Goal: Task Accomplishment & Management: Use online tool/utility

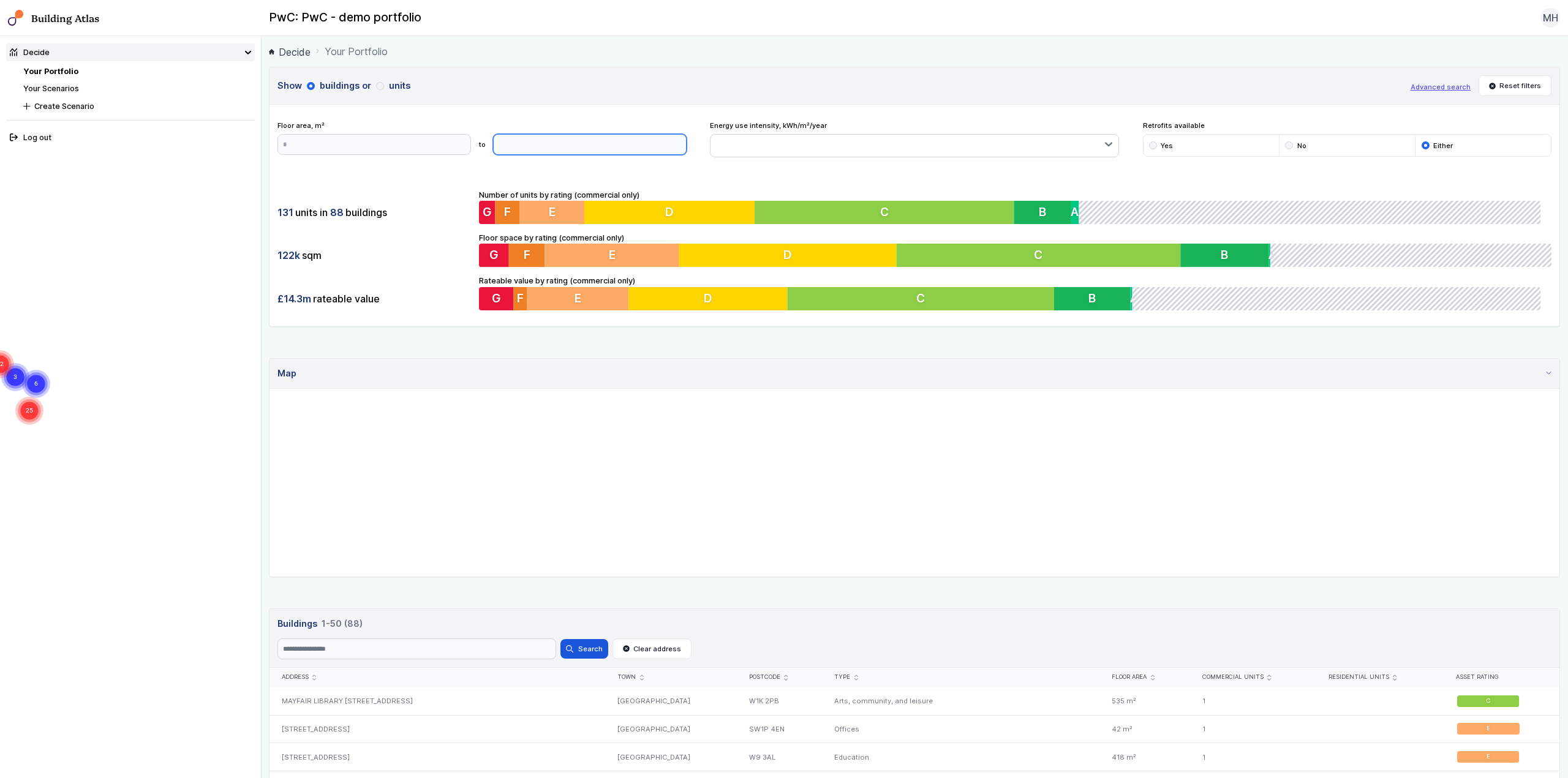
type input "*"
click at [675, 145] on input "*" at bounding box center [590, 145] width 194 height 21
click at [605, 148] on input "*" at bounding box center [590, 145] width 194 height 21
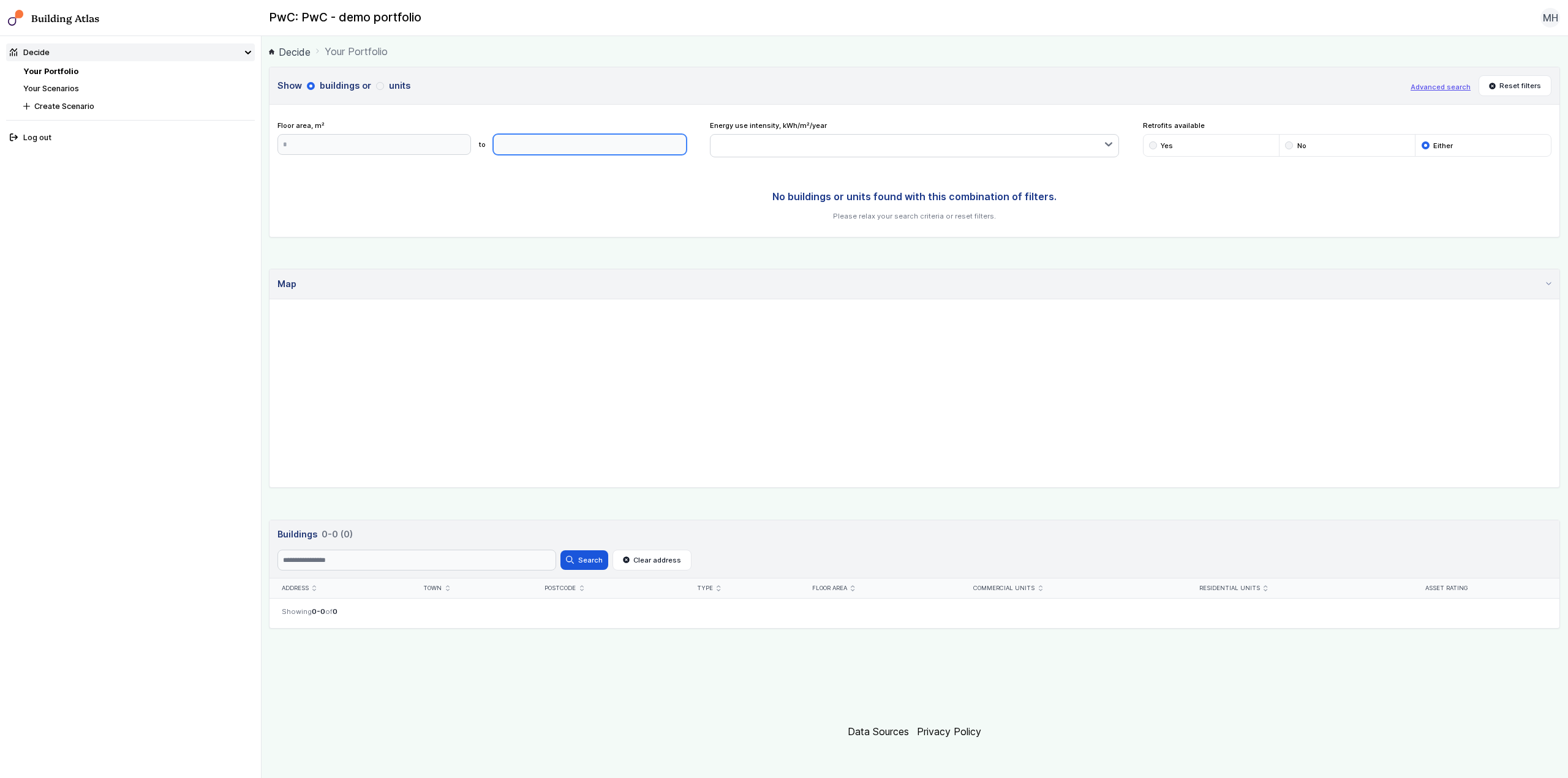
type input "****"
click button "Update" at bounding box center [0, 0] width 0 height 0
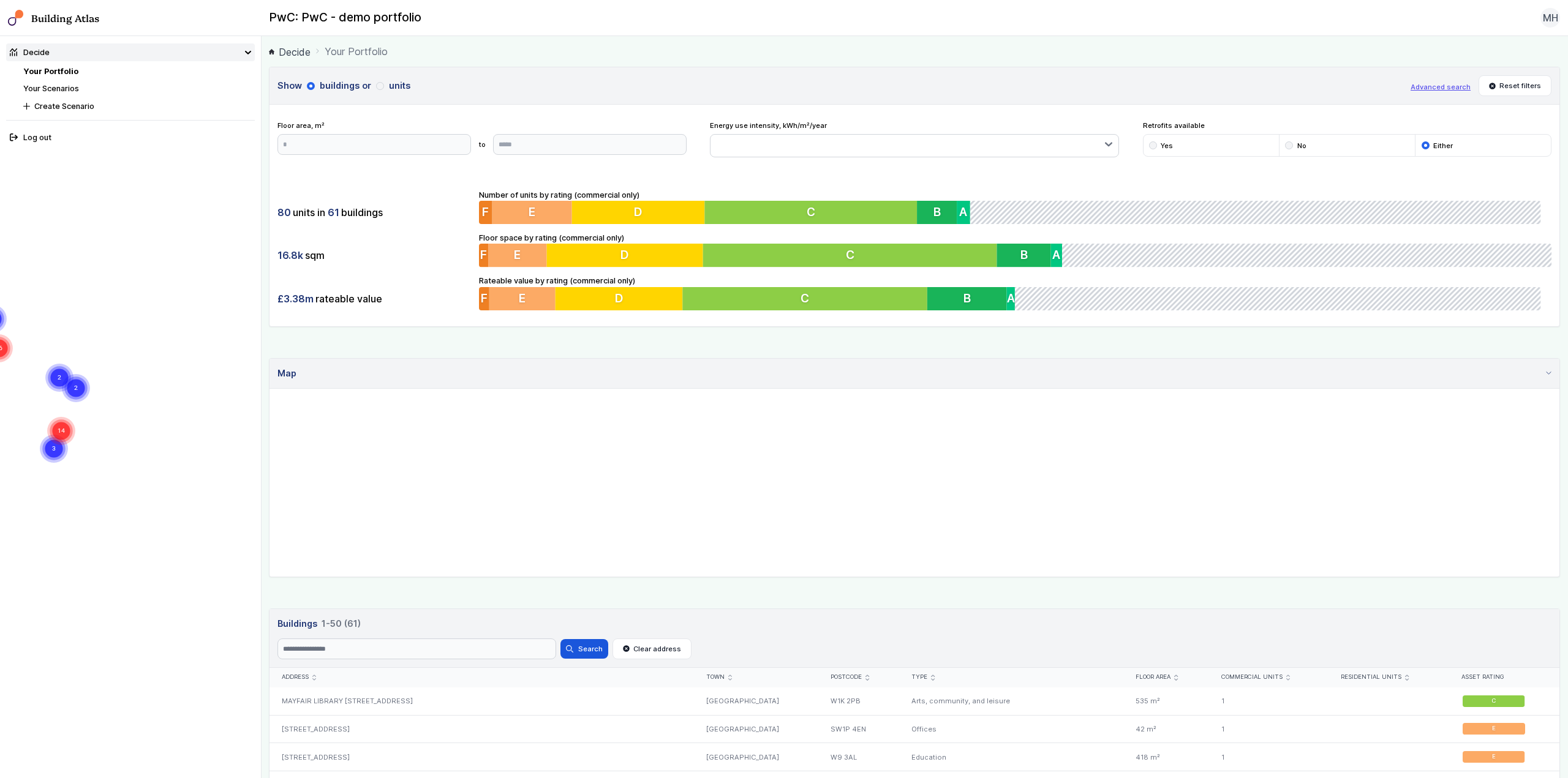
click at [1149, 145] on div "submit" at bounding box center [1152, 145] width 8 height 8
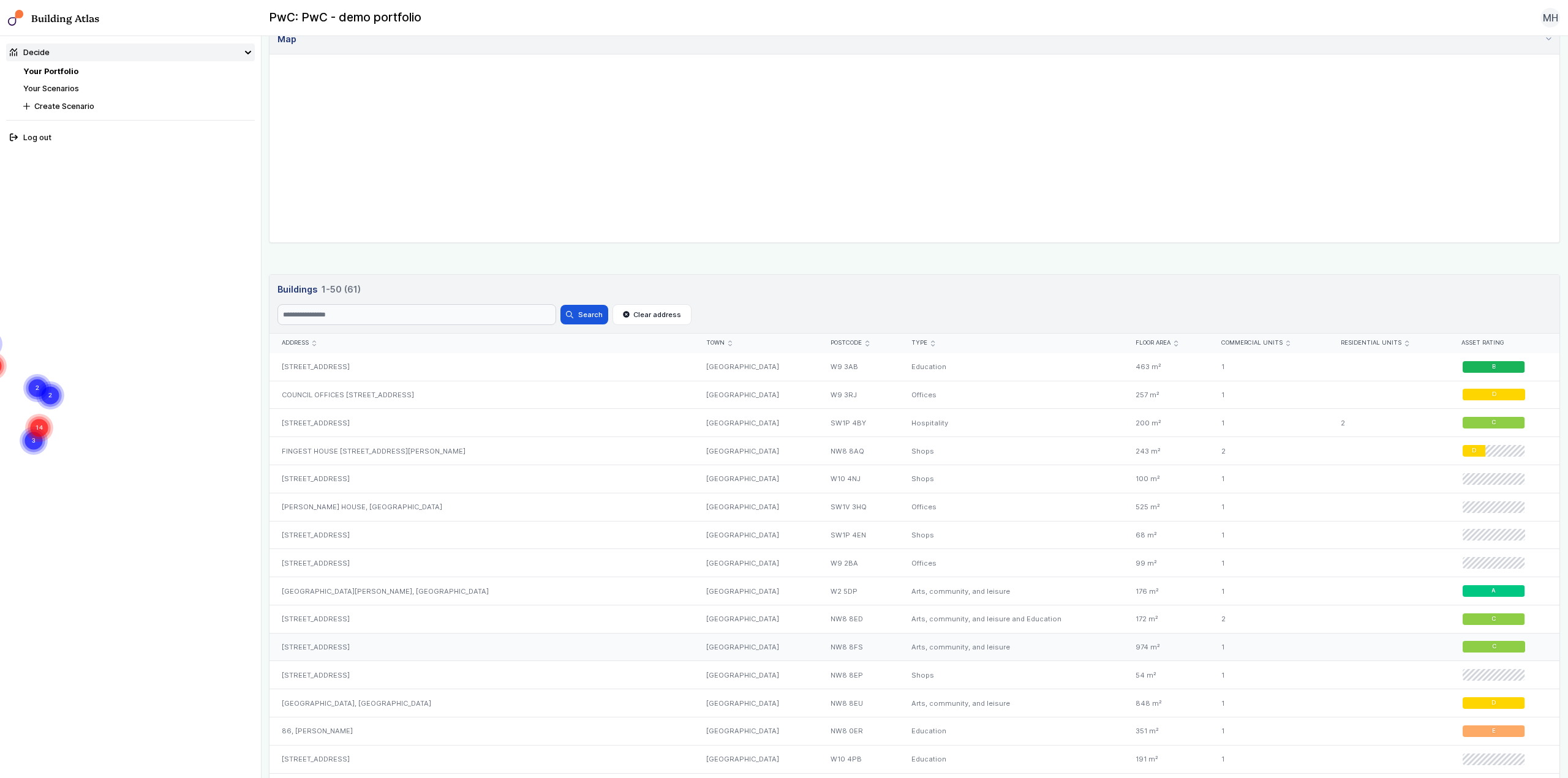
scroll to position [368, 0]
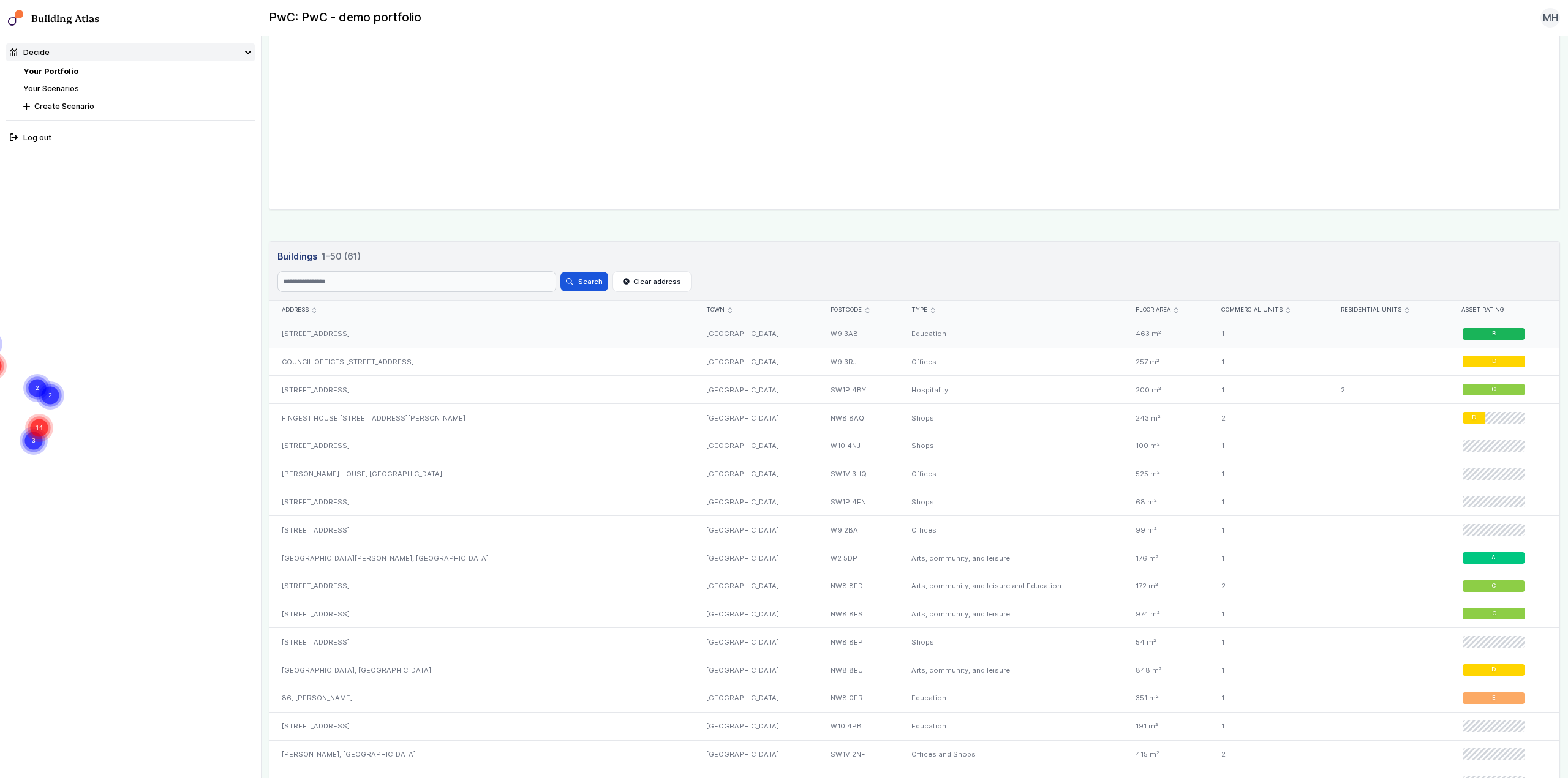
click at [361, 338] on div "[STREET_ADDRESS]" at bounding box center [481, 334] width 424 height 28
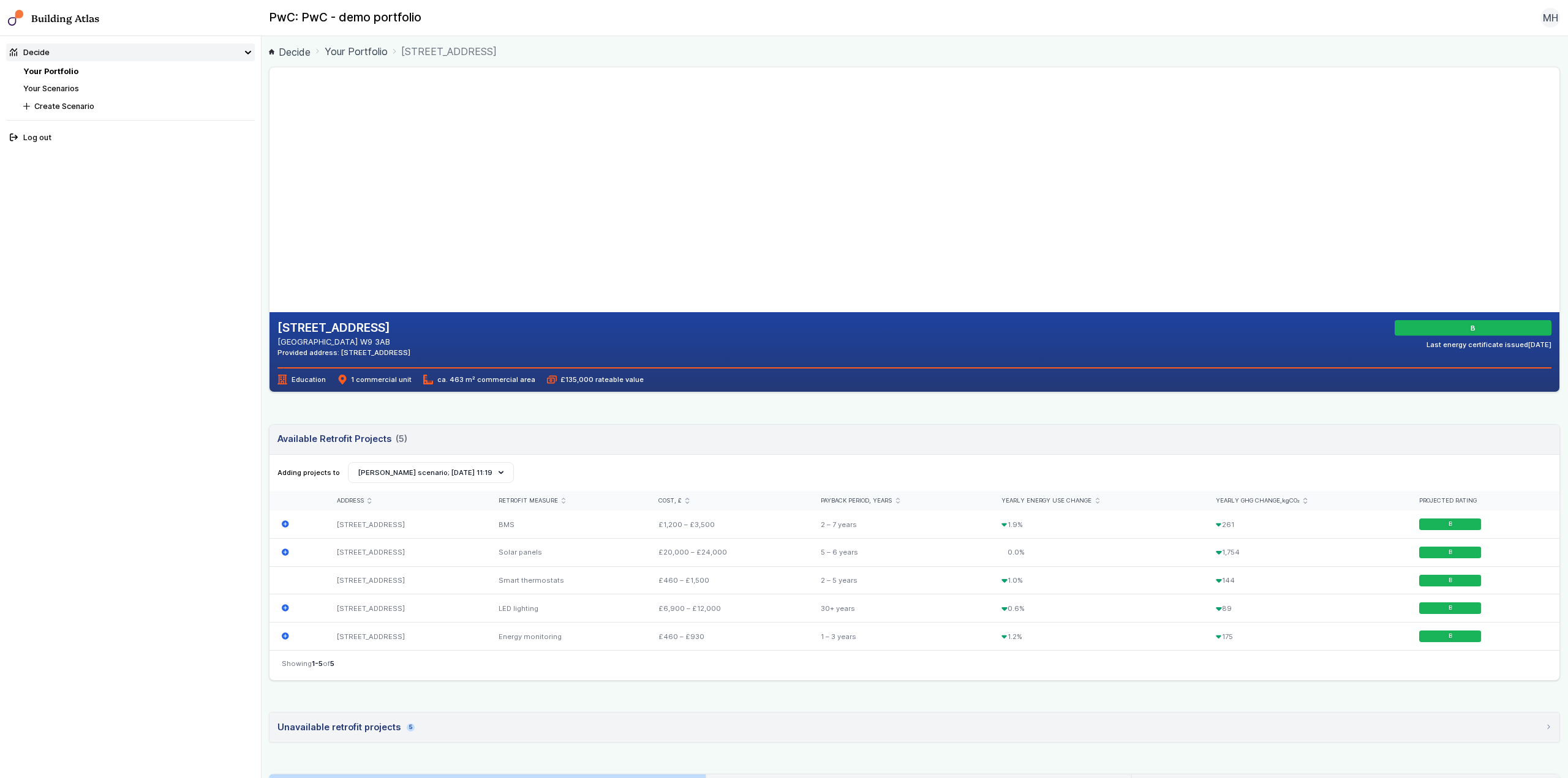
drag, startPoint x: 506, startPoint y: 177, endPoint x: 490, endPoint y: 231, distance: 56.3
click at [269, 231] on gmp-map-3d at bounding box center [269, 190] width 0 height 245
drag, startPoint x: 544, startPoint y: 179, endPoint x: 533, endPoint y: 218, distance: 40.5
click at [269, 218] on gmp-map-3d at bounding box center [269, 190] width 0 height 245
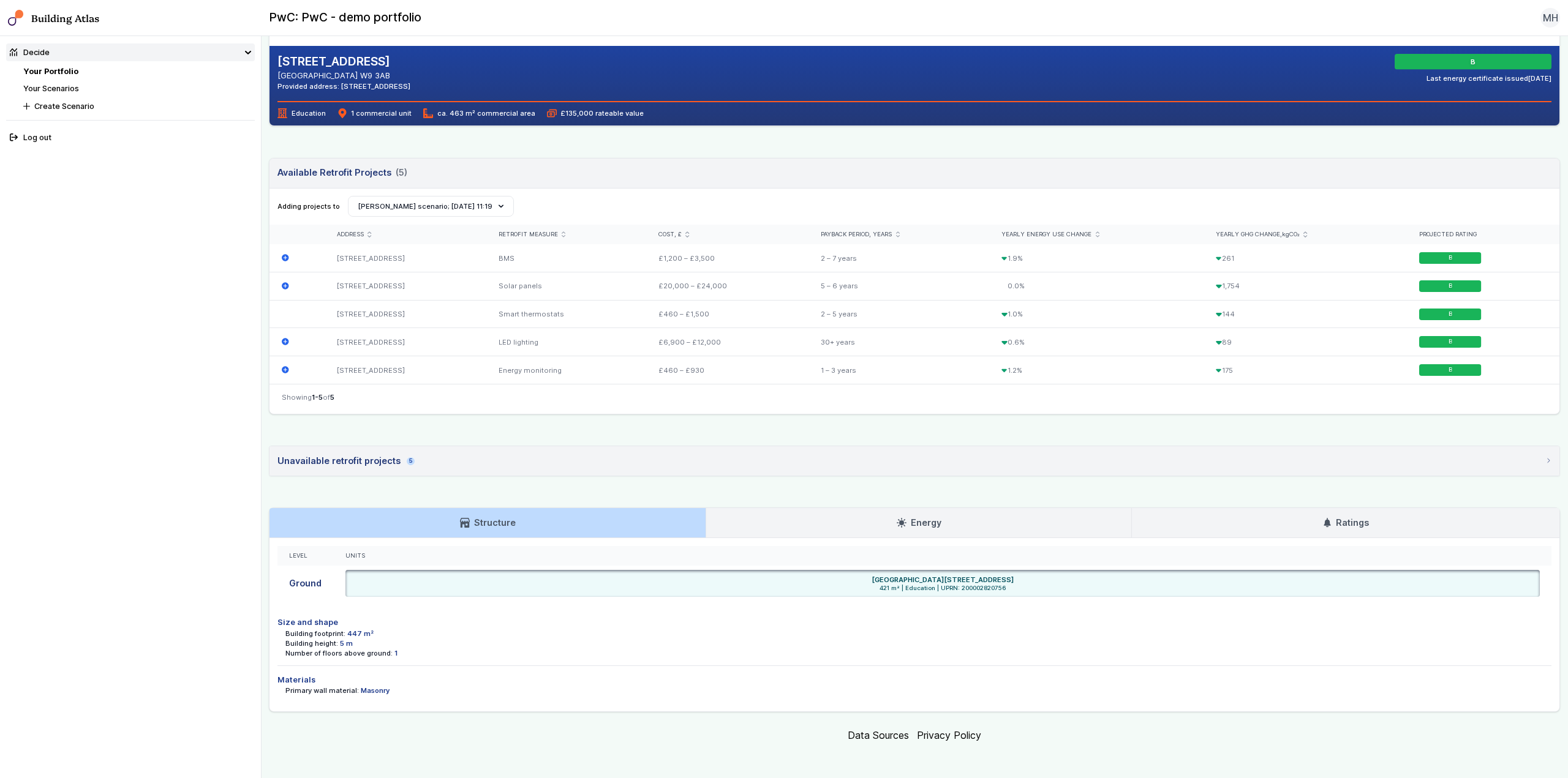
scroll to position [270, 0]
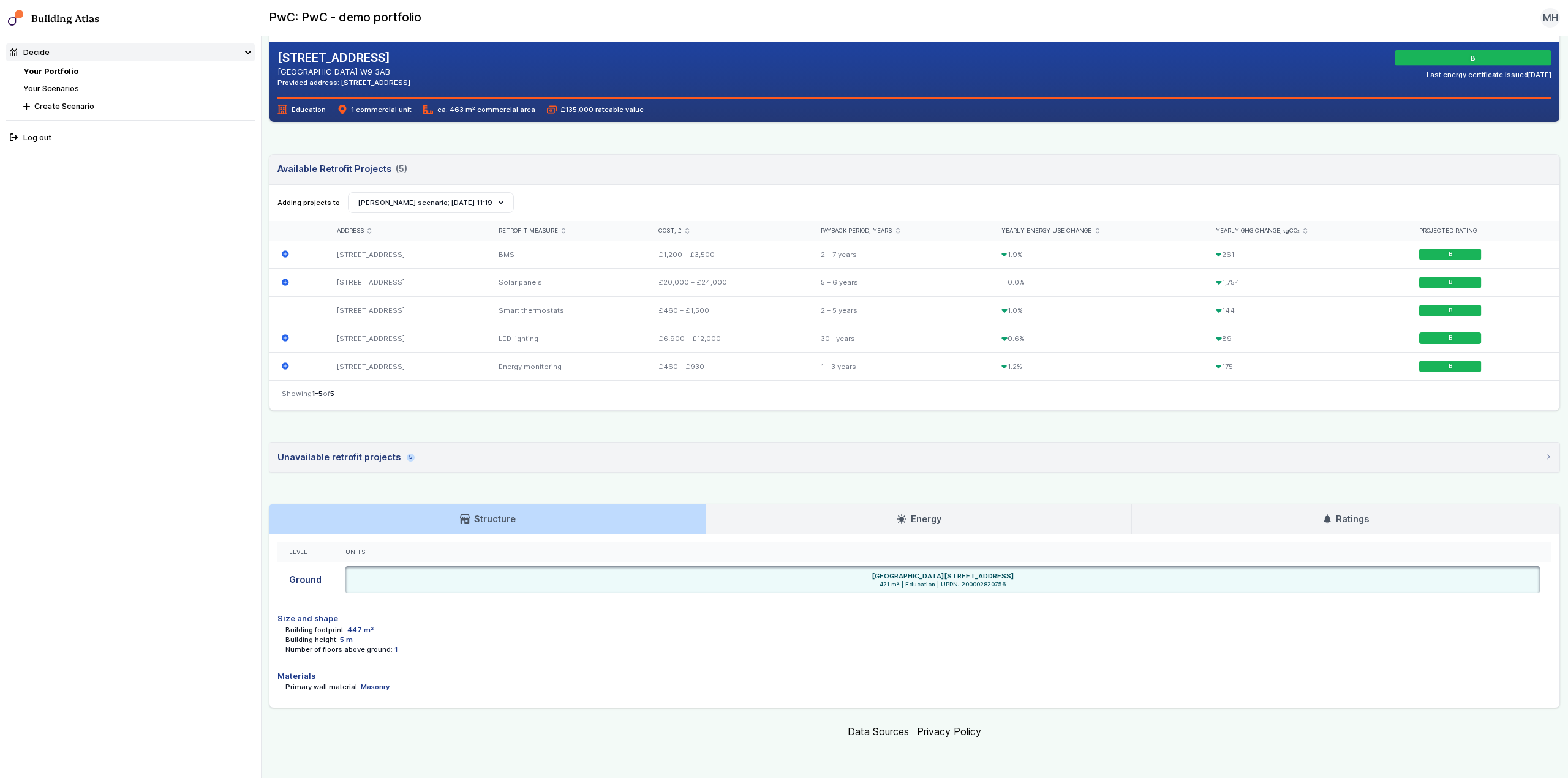
click at [790, 522] on link "Energy" at bounding box center [919, 519] width 425 height 29
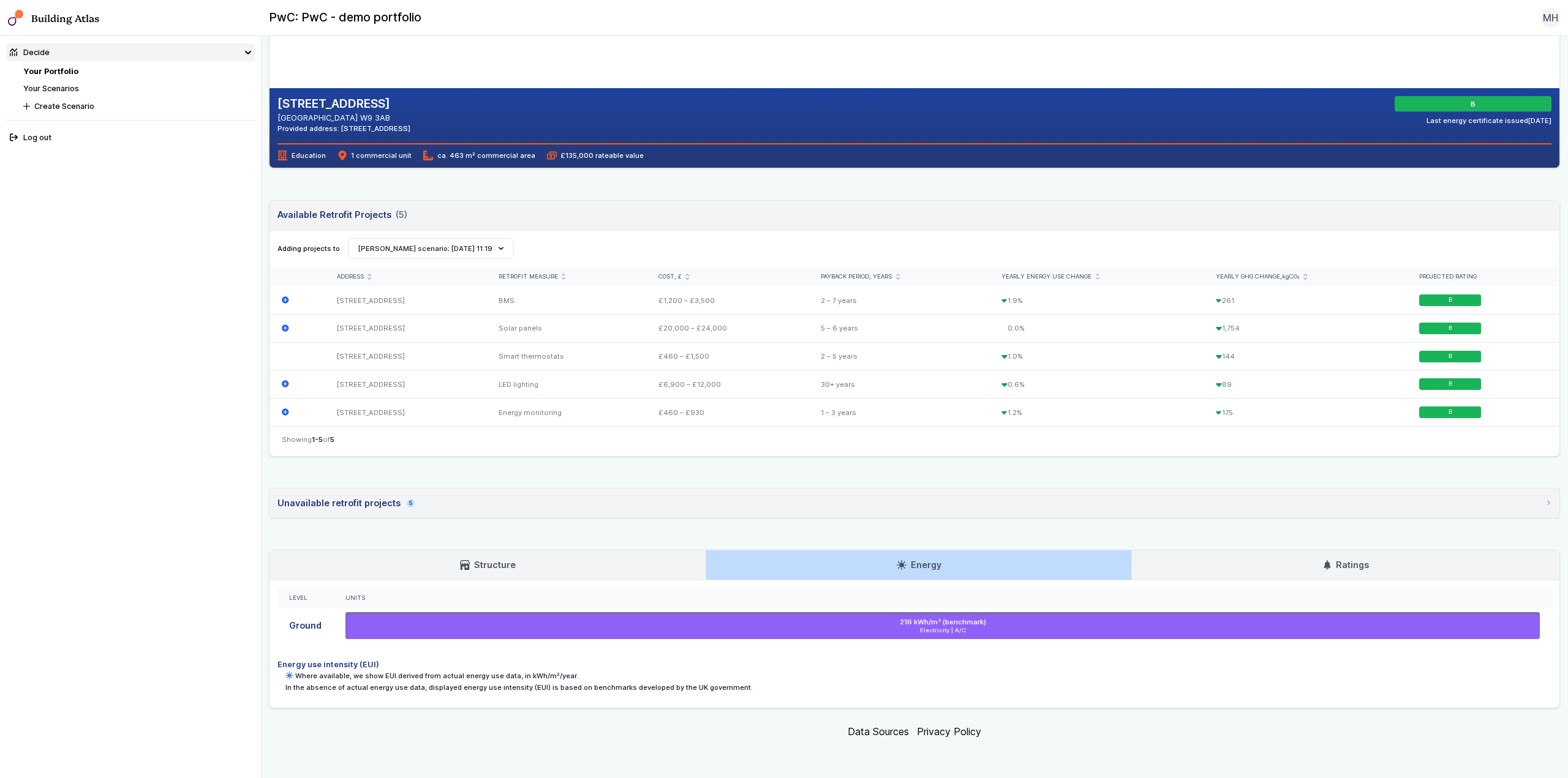
click at [1233, 560] on link "Ratings" at bounding box center [1346, 565] width 428 height 29
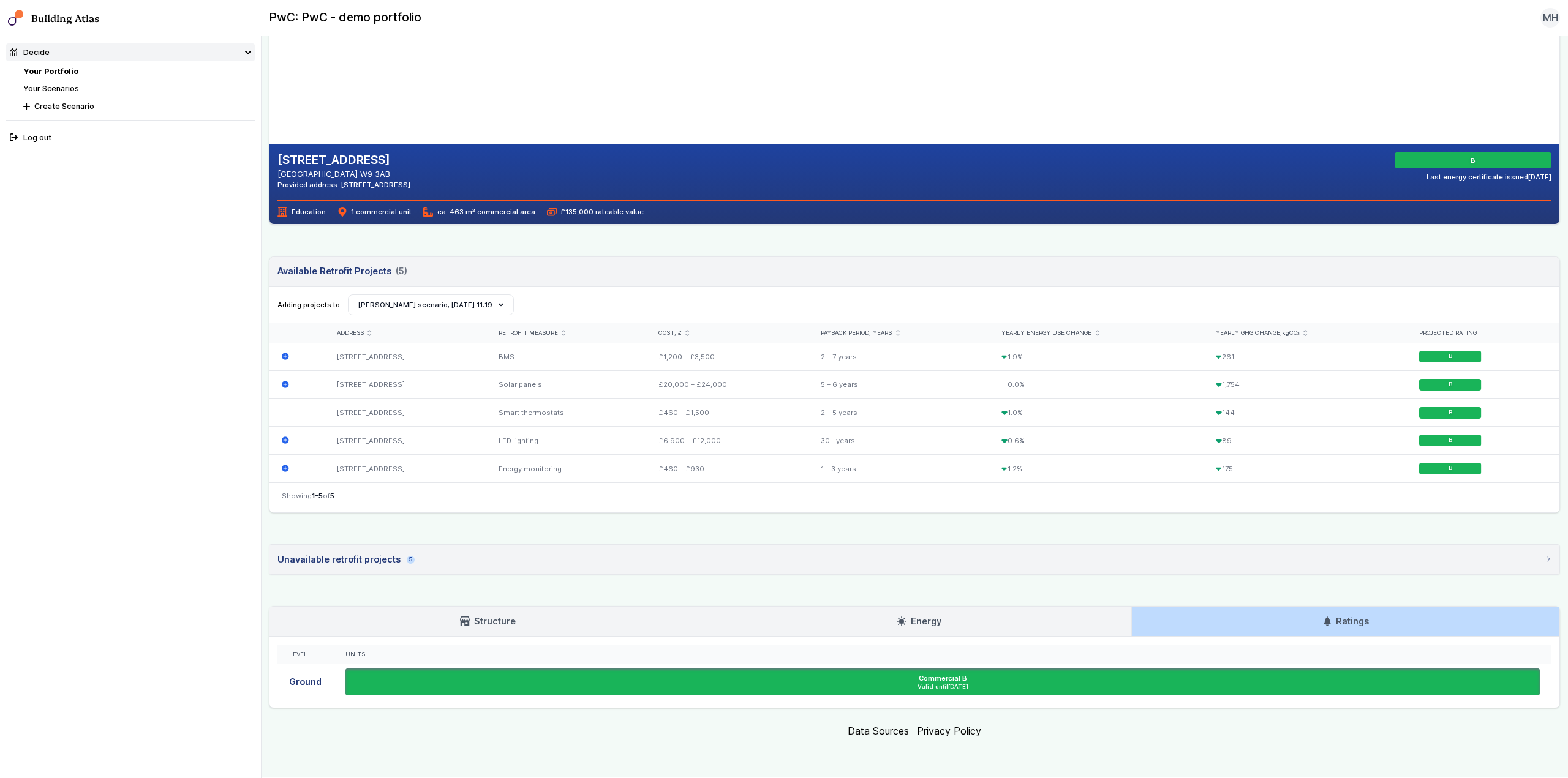
scroll to position [168, 0]
click at [939, 622] on link "Energy" at bounding box center [919, 621] width 425 height 29
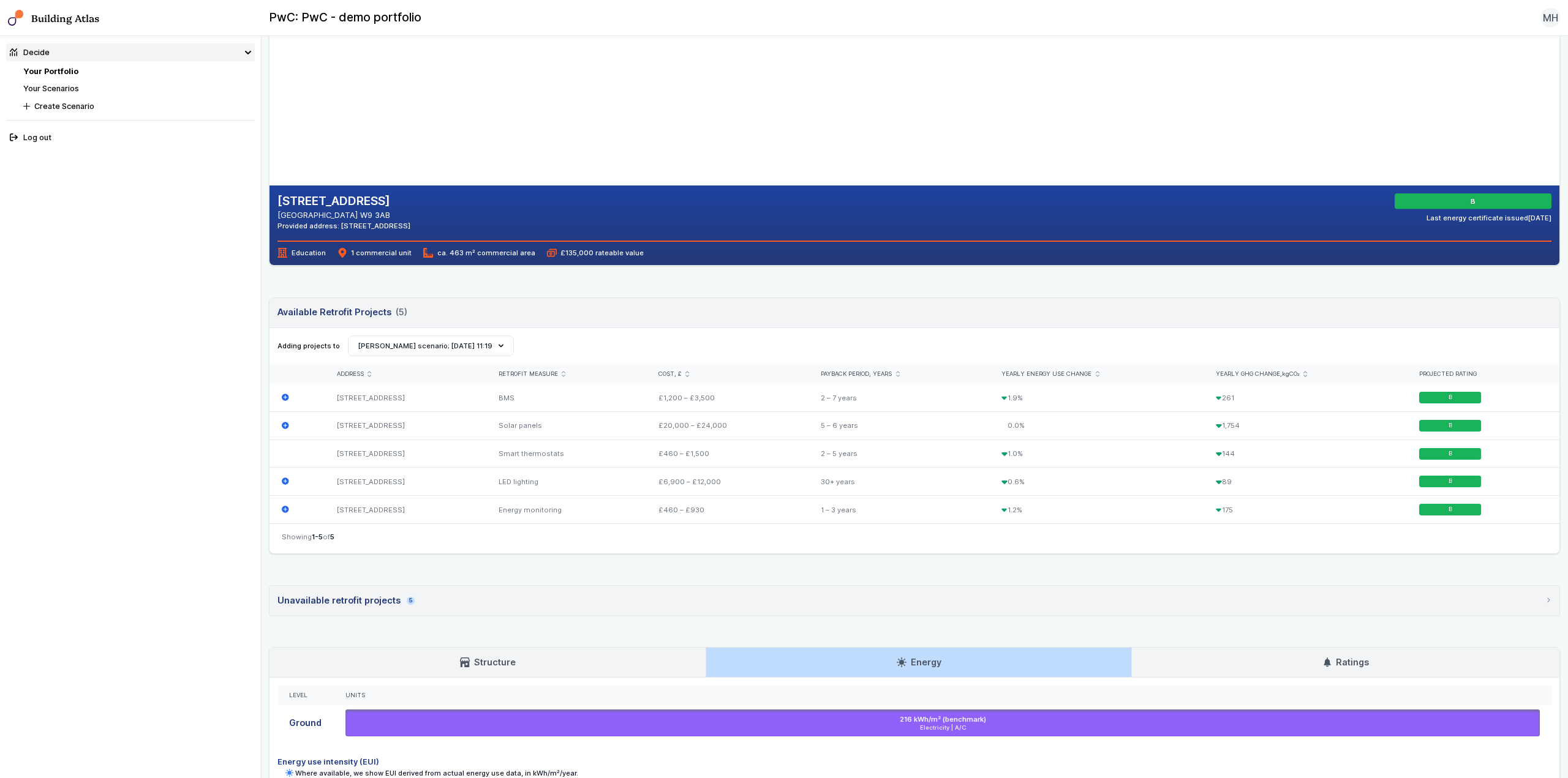
scroll to position [0, 0]
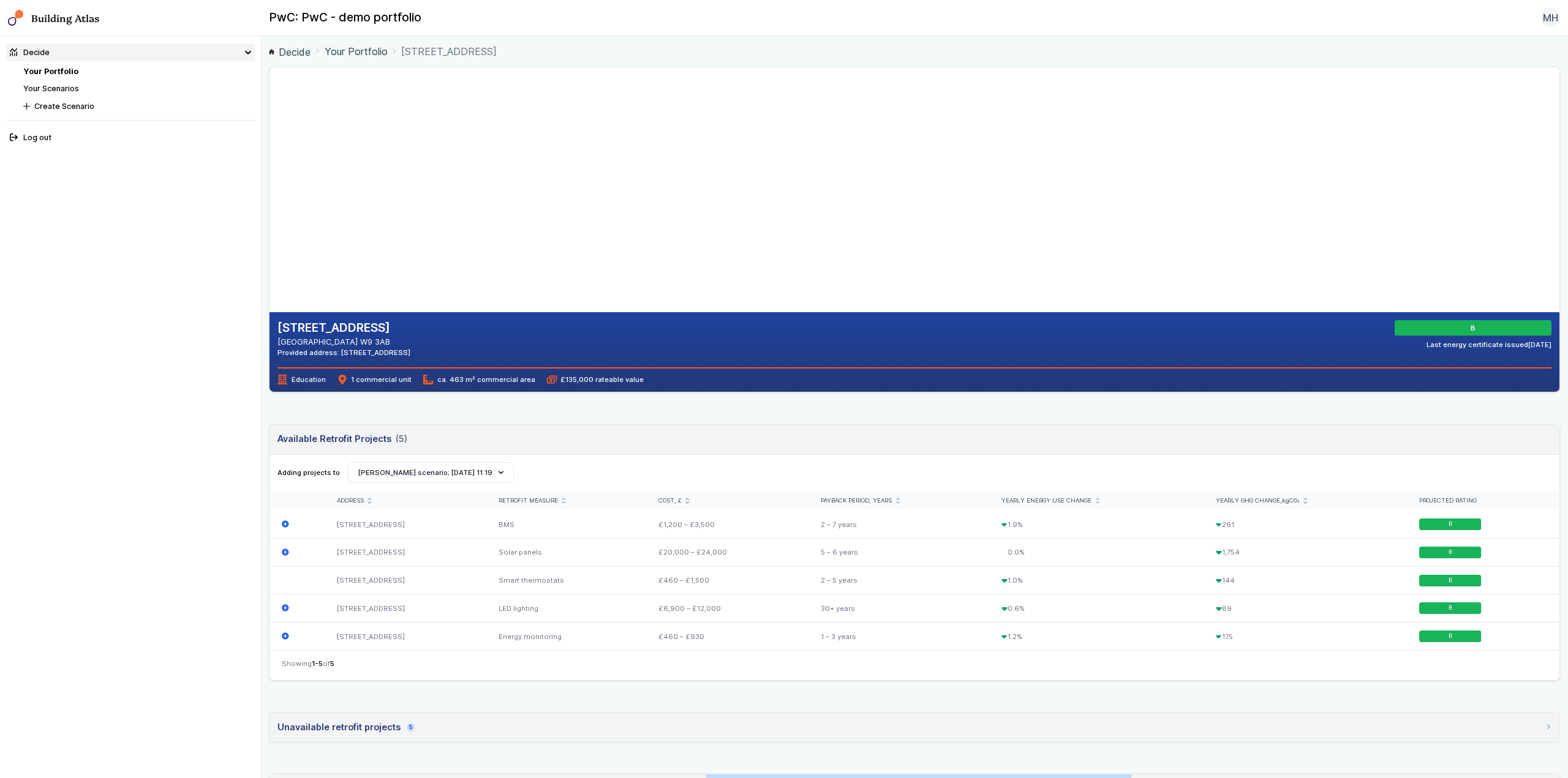
click at [67, 90] on link "Your Scenarios" at bounding box center [51, 88] width 55 height 10
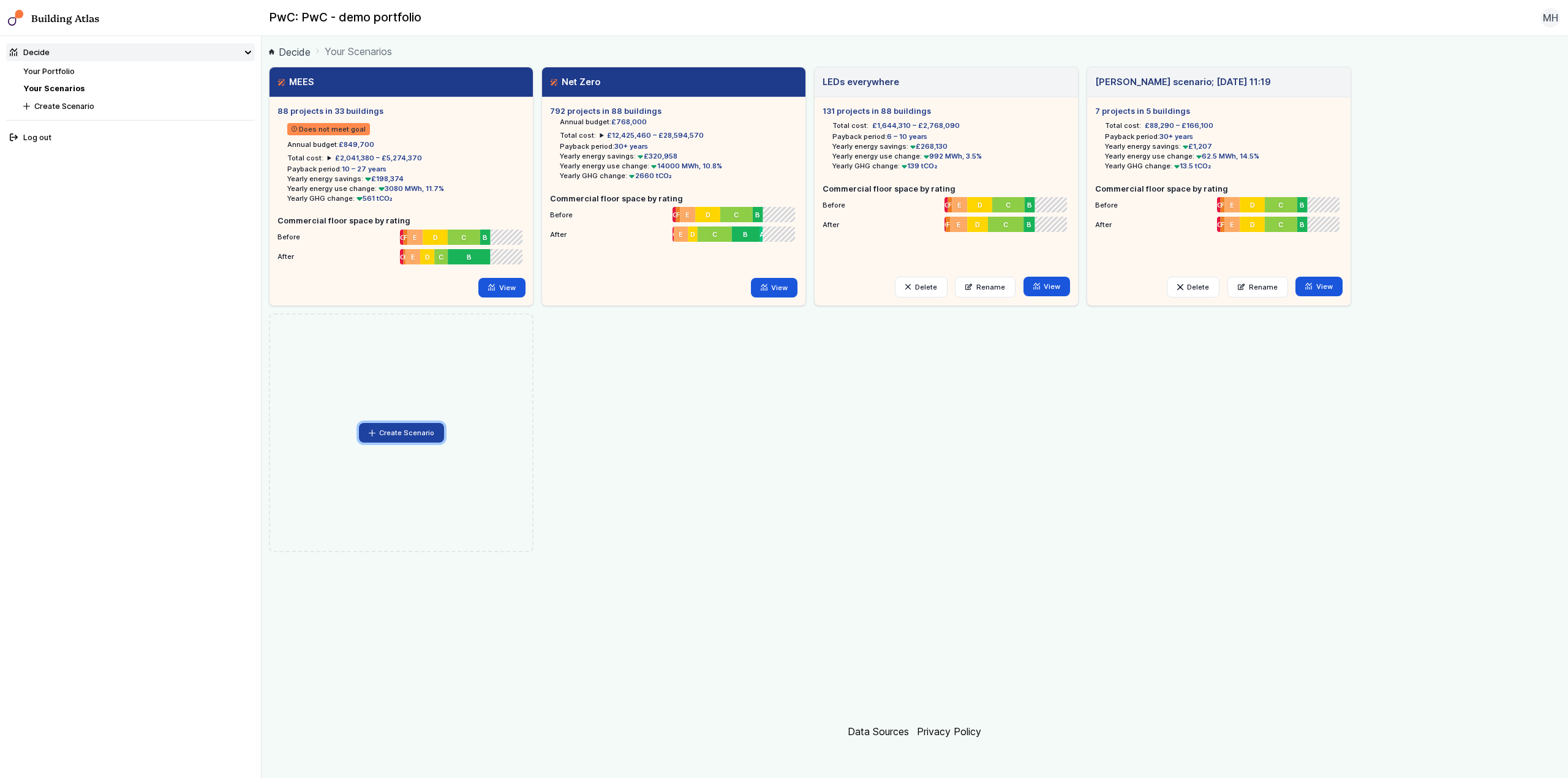
click at [389, 432] on button "Create Scenario" at bounding box center [402, 433] width 86 height 20
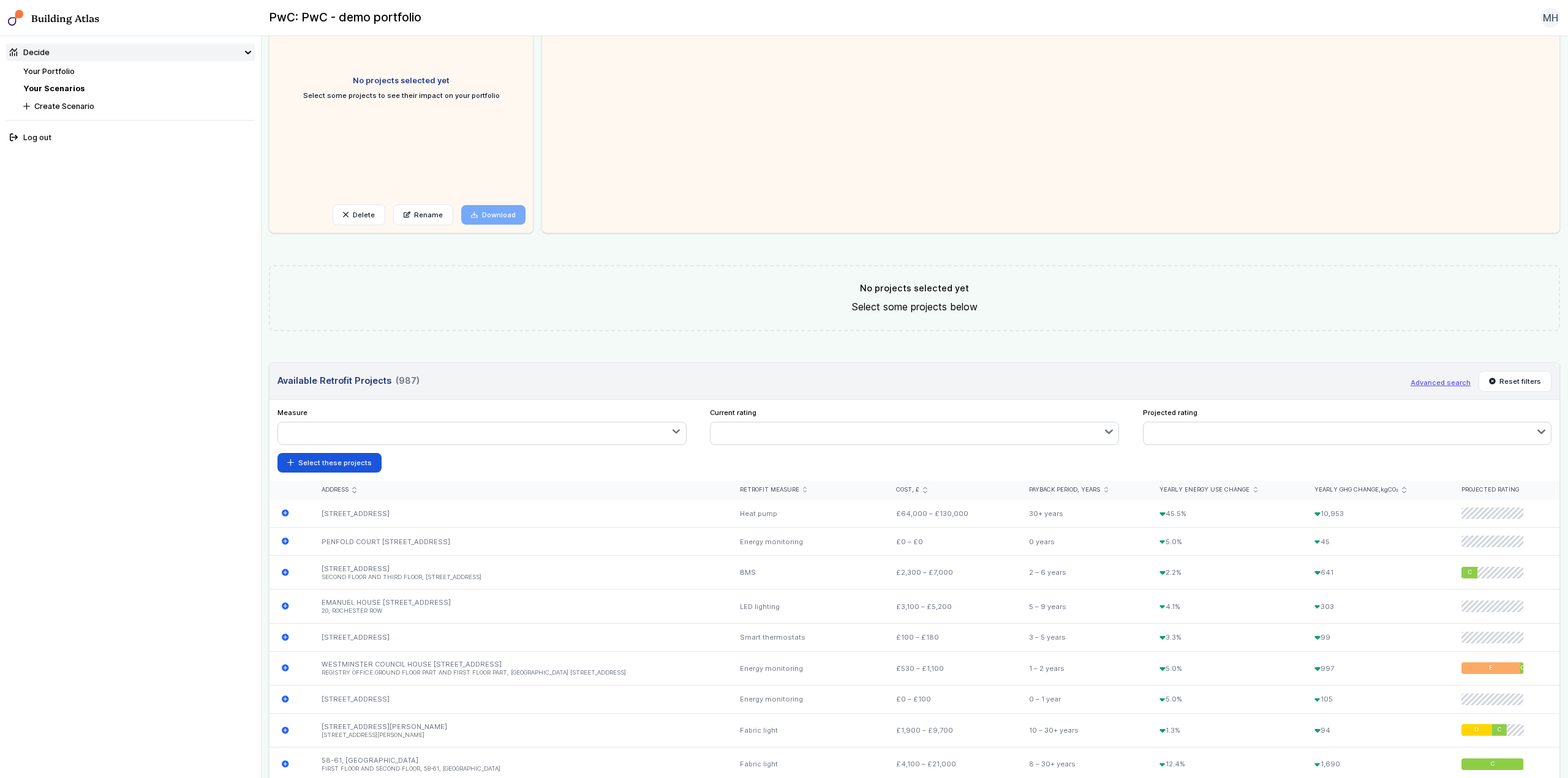
scroll to position [183, 0]
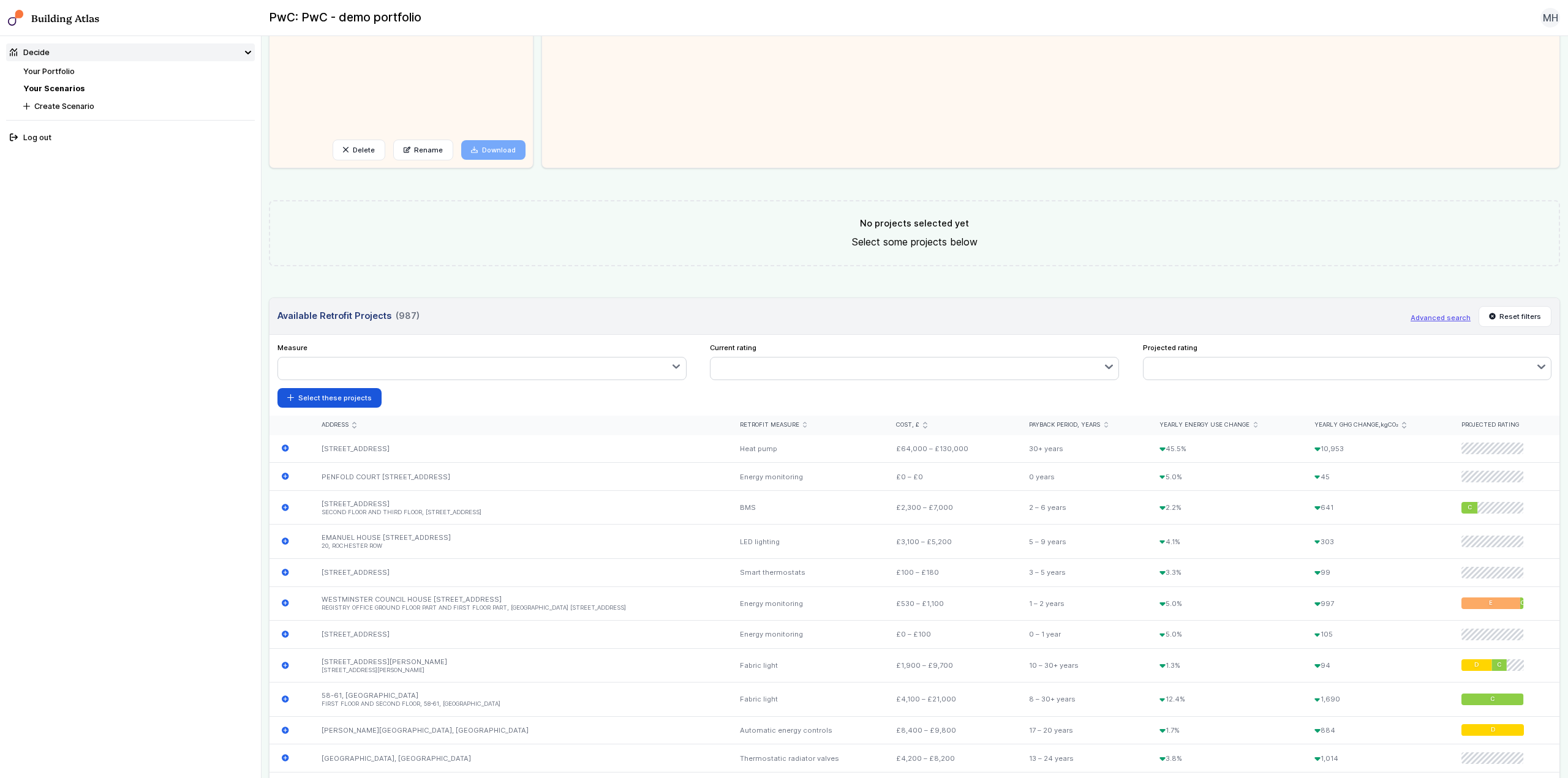
click at [668, 371] on button "button" at bounding box center [481, 368] width 408 height 22
click at [0, 0] on span "Solar panels" at bounding box center [0, 0] width 0 height 0
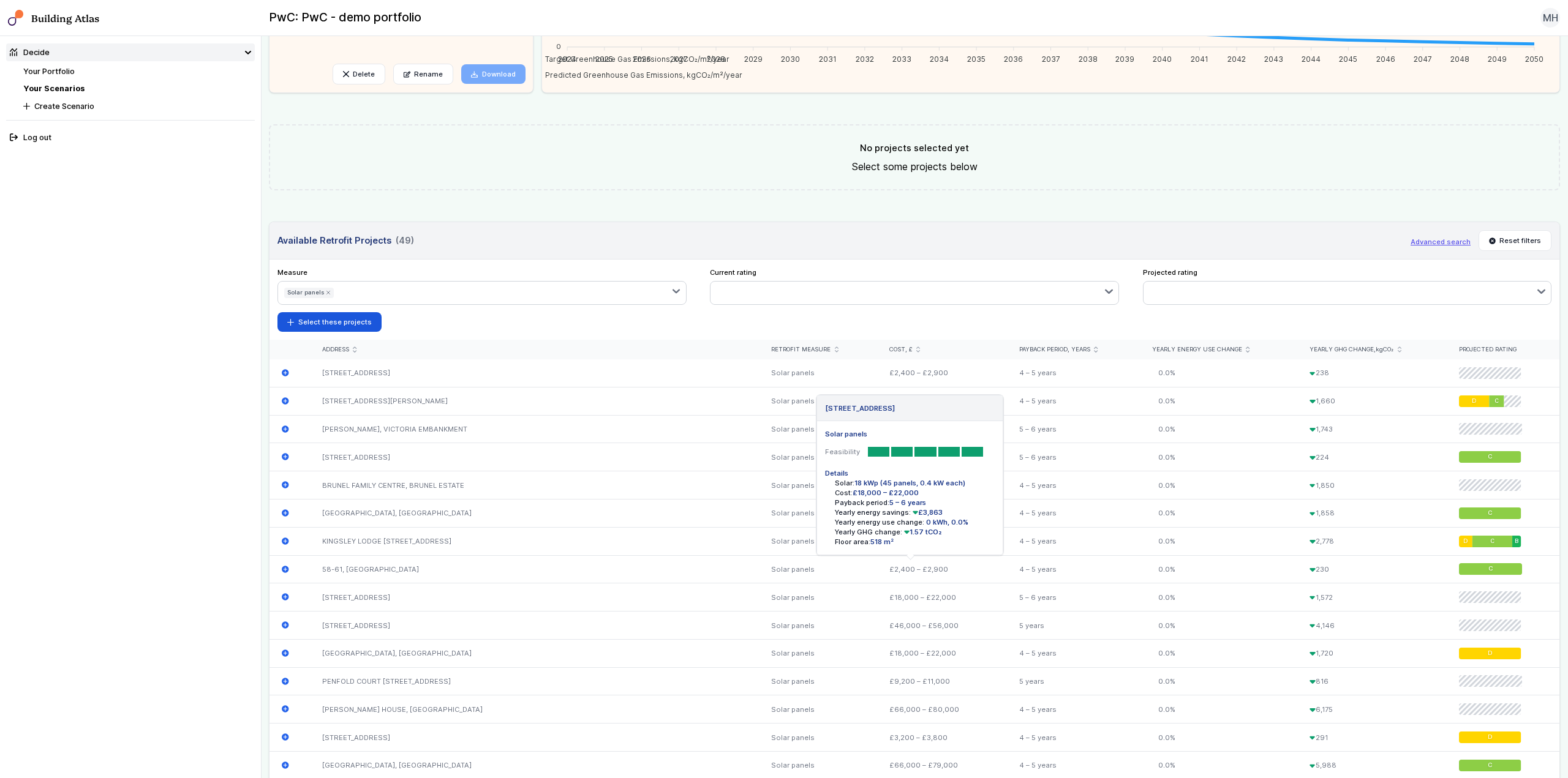
scroll to position [245, 0]
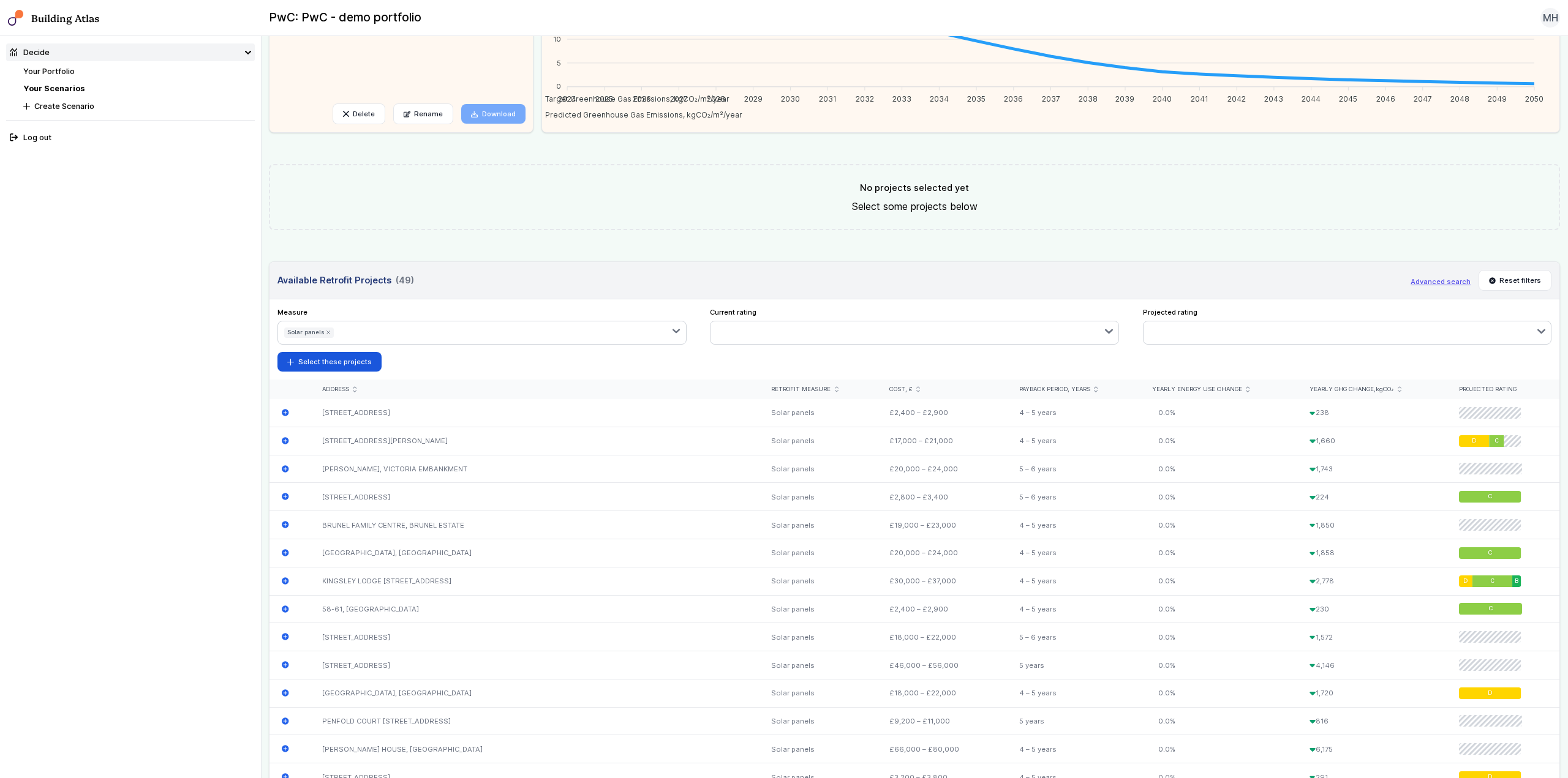
click at [1398, 392] on icon "submit" at bounding box center [1400, 389] width 3 height 5
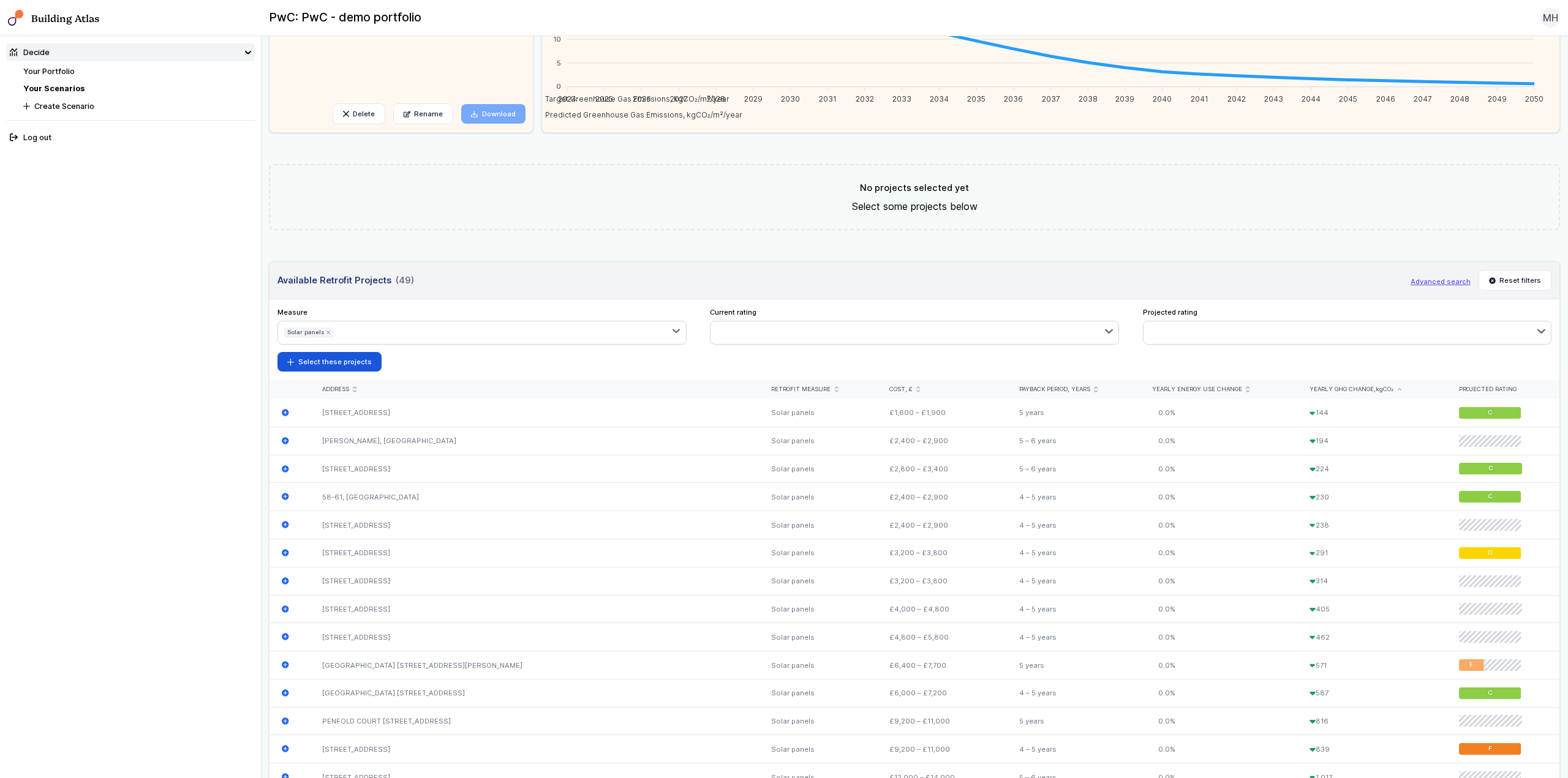
click at [1398, 389] on icon "submit" at bounding box center [1400, 389] width 3 height 3
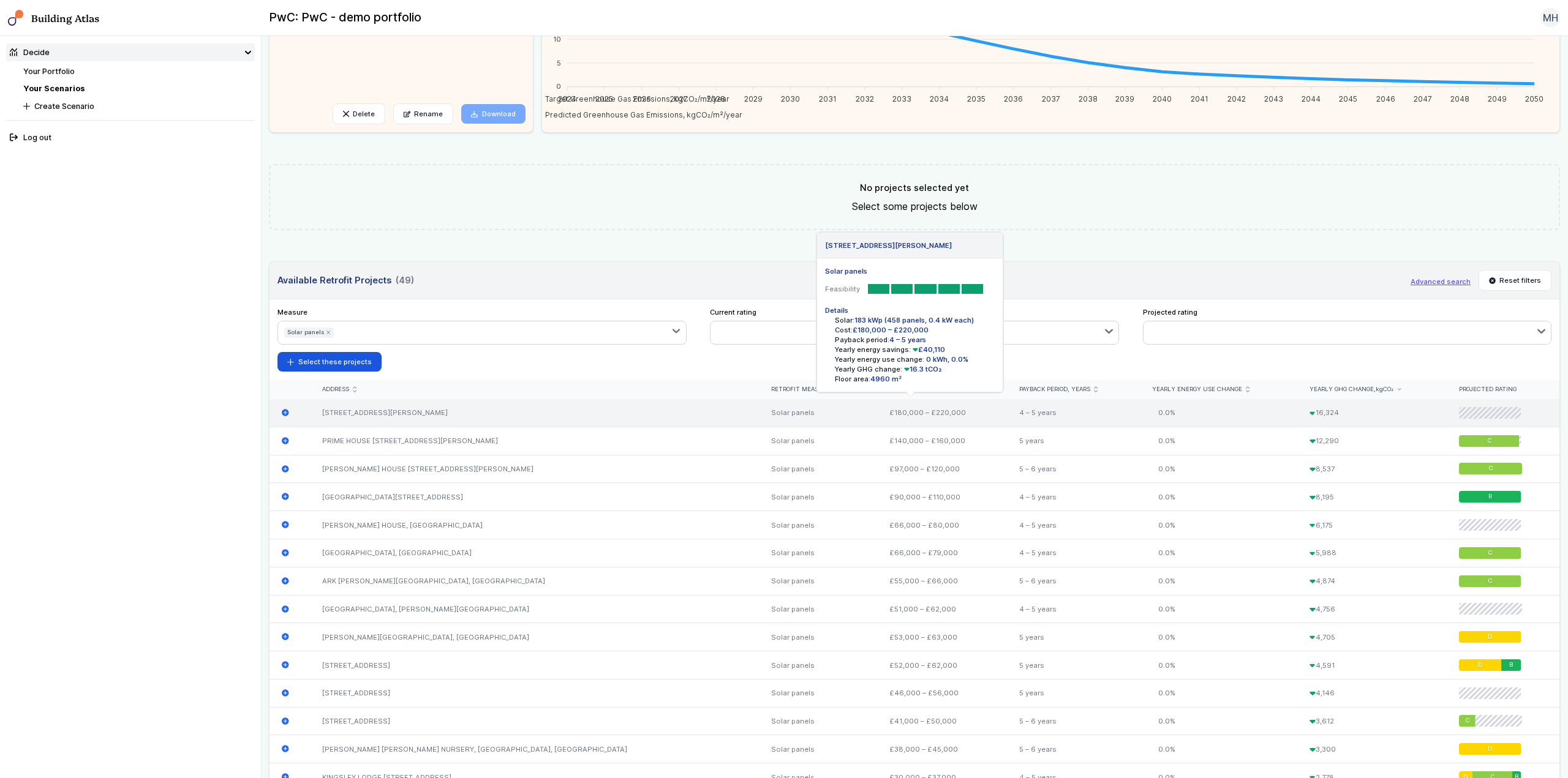
click at [284, 414] on icon "submit" at bounding box center [285, 413] width 8 height 8
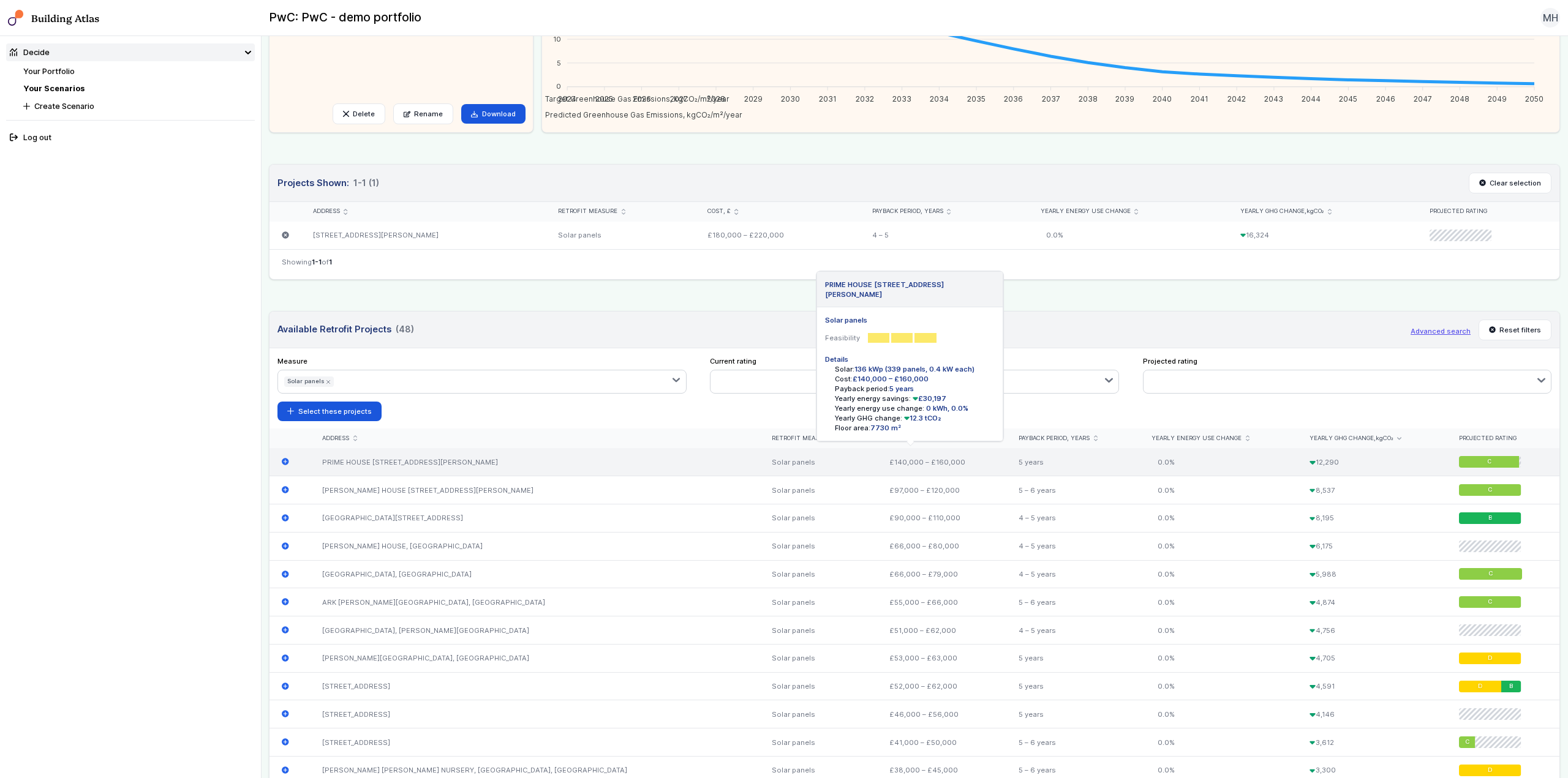
click at [284, 460] on icon "submit" at bounding box center [285, 462] width 7 height 7
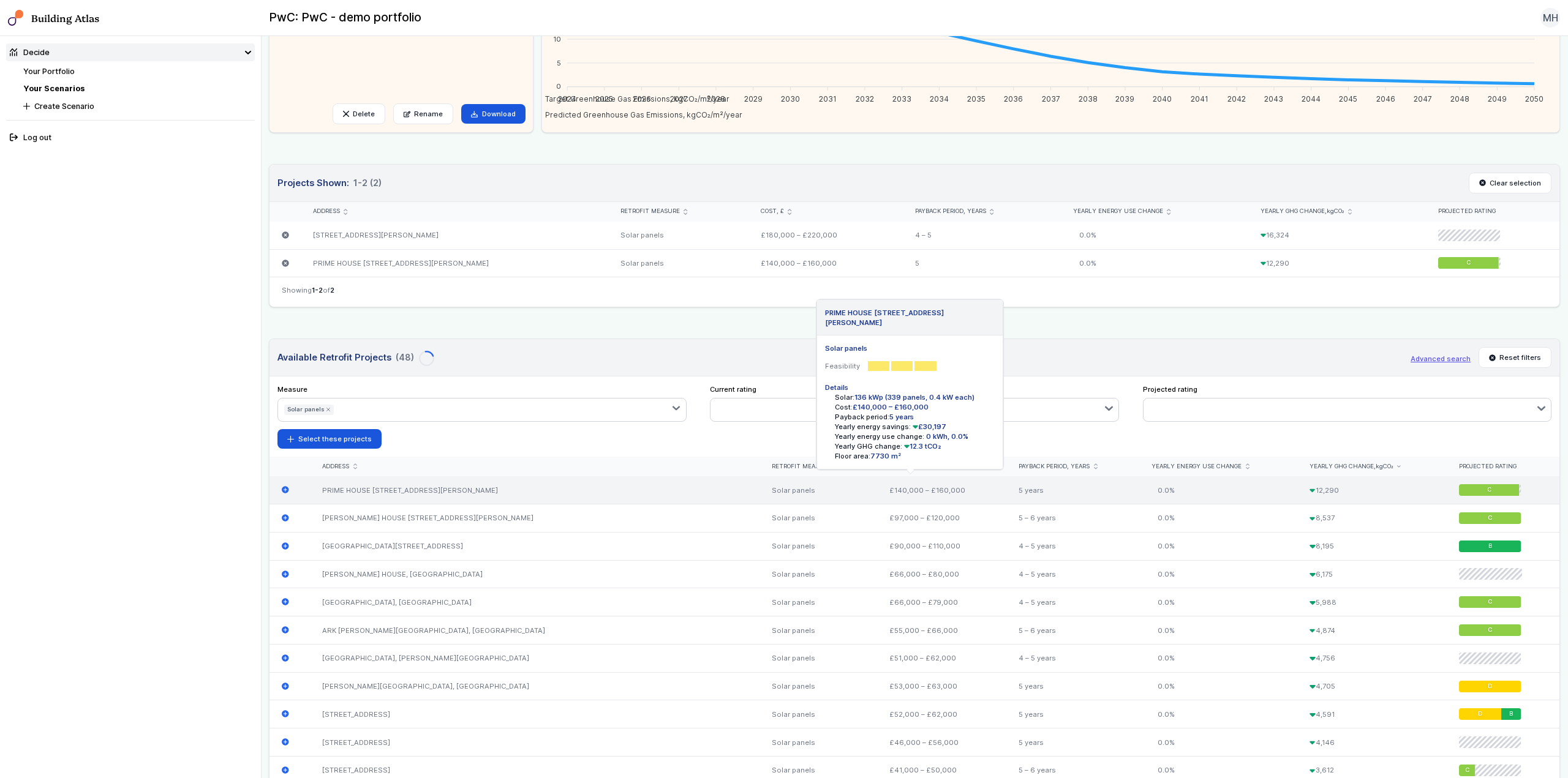
click at [284, 489] on icon "submit" at bounding box center [285, 491] width 7 height 7
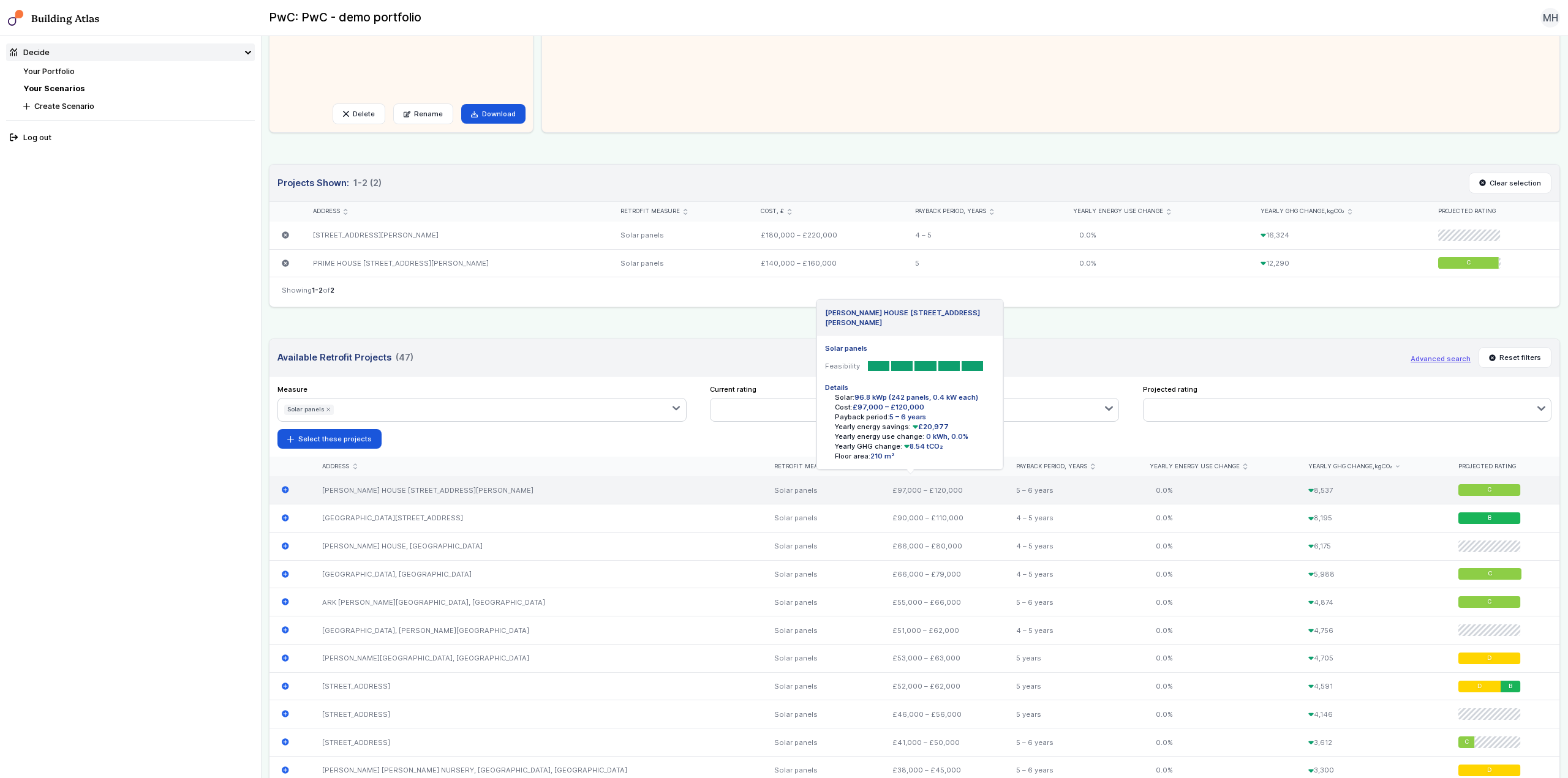
click at [286, 492] on icon "submit" at bounding box center [285, 490] width 8 height 8
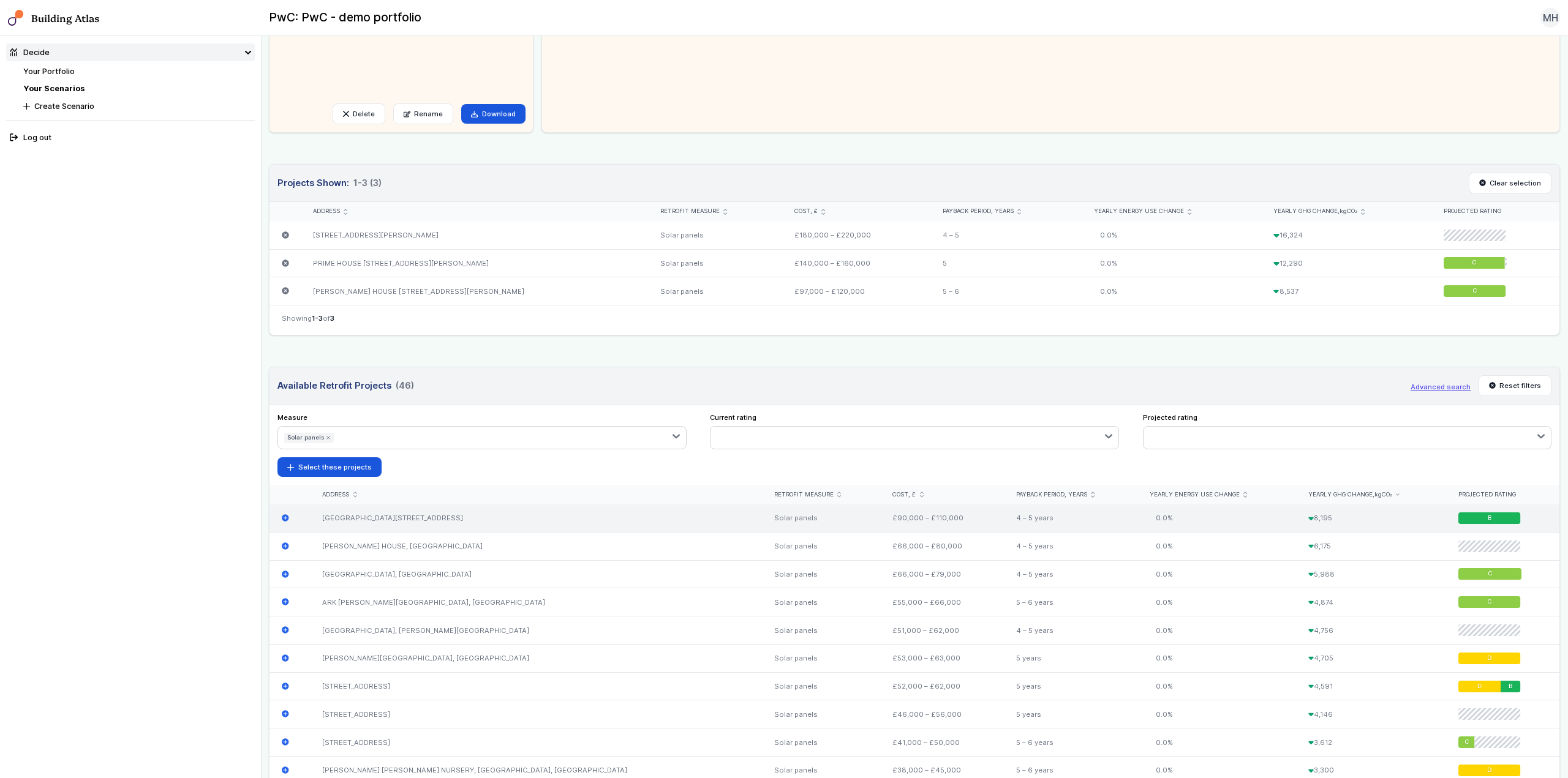
click at [287, 517] on icon "submit" at bounding box center [285, 518] width 8 height 8
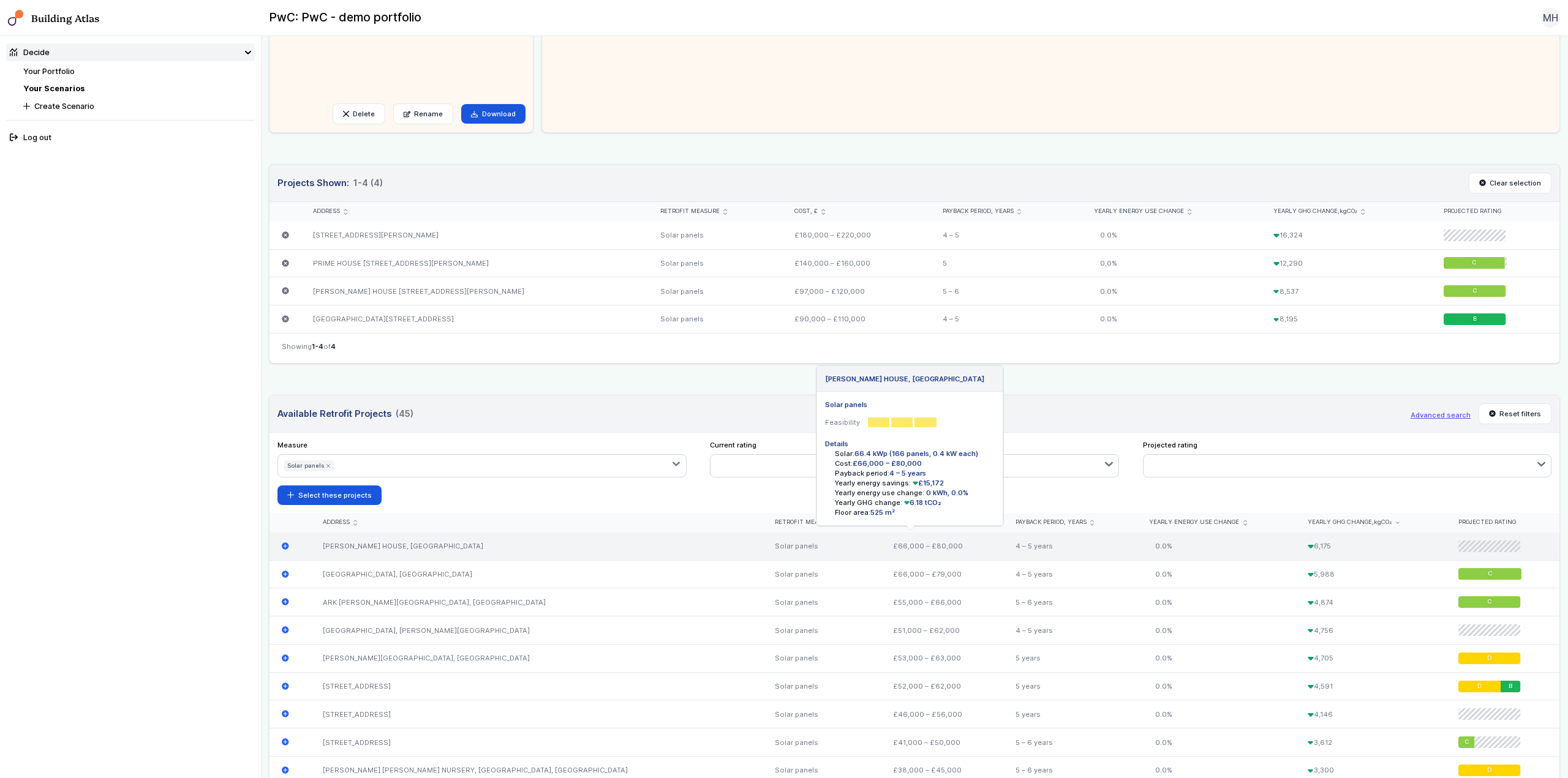
click at [288, 549] on icon "submit" at bounding box center [285, 546] width 7 height 7
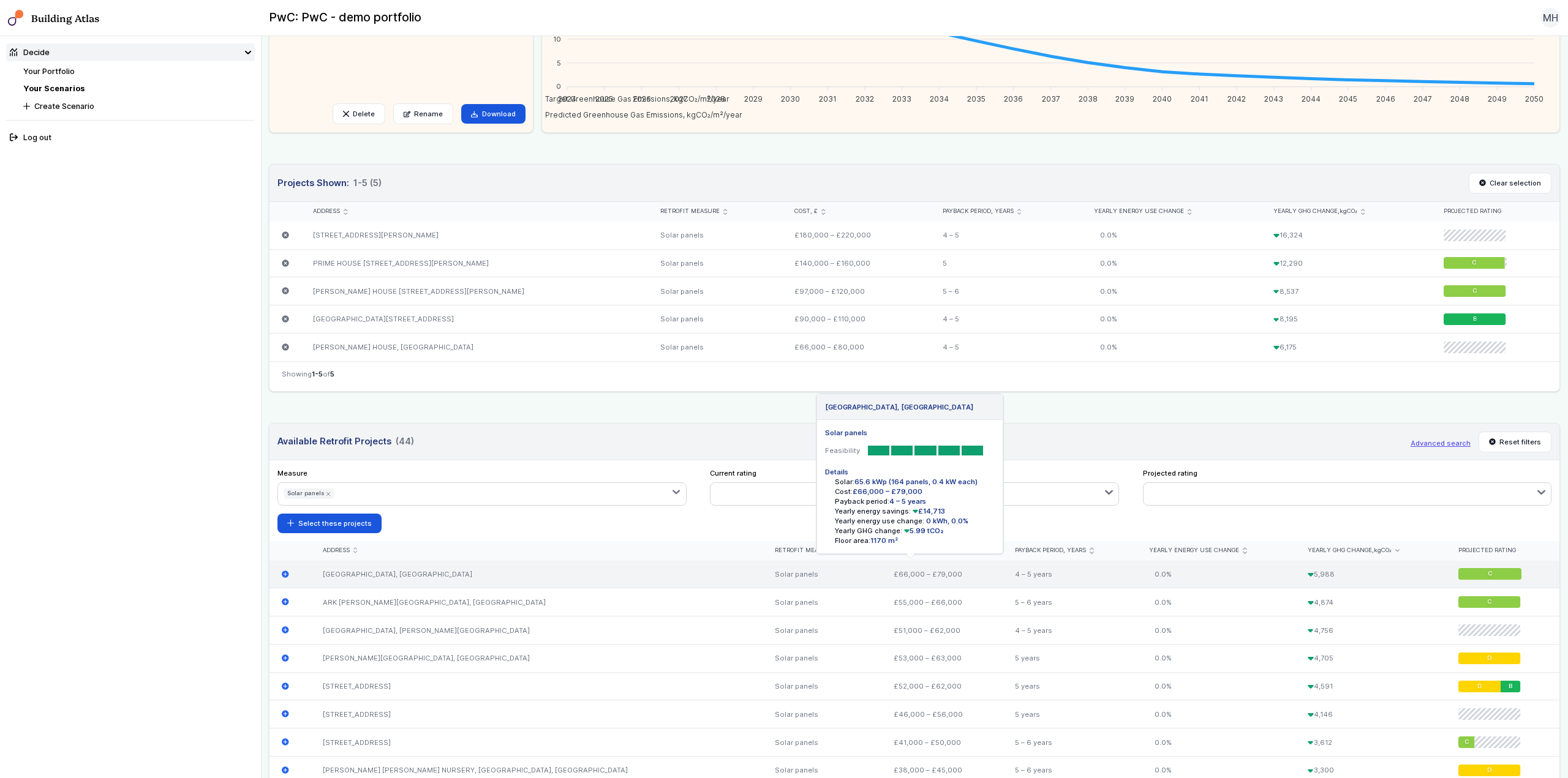
click at [285, 573] on icon "submit" at bounding box center [285, 574] width 7 height 7
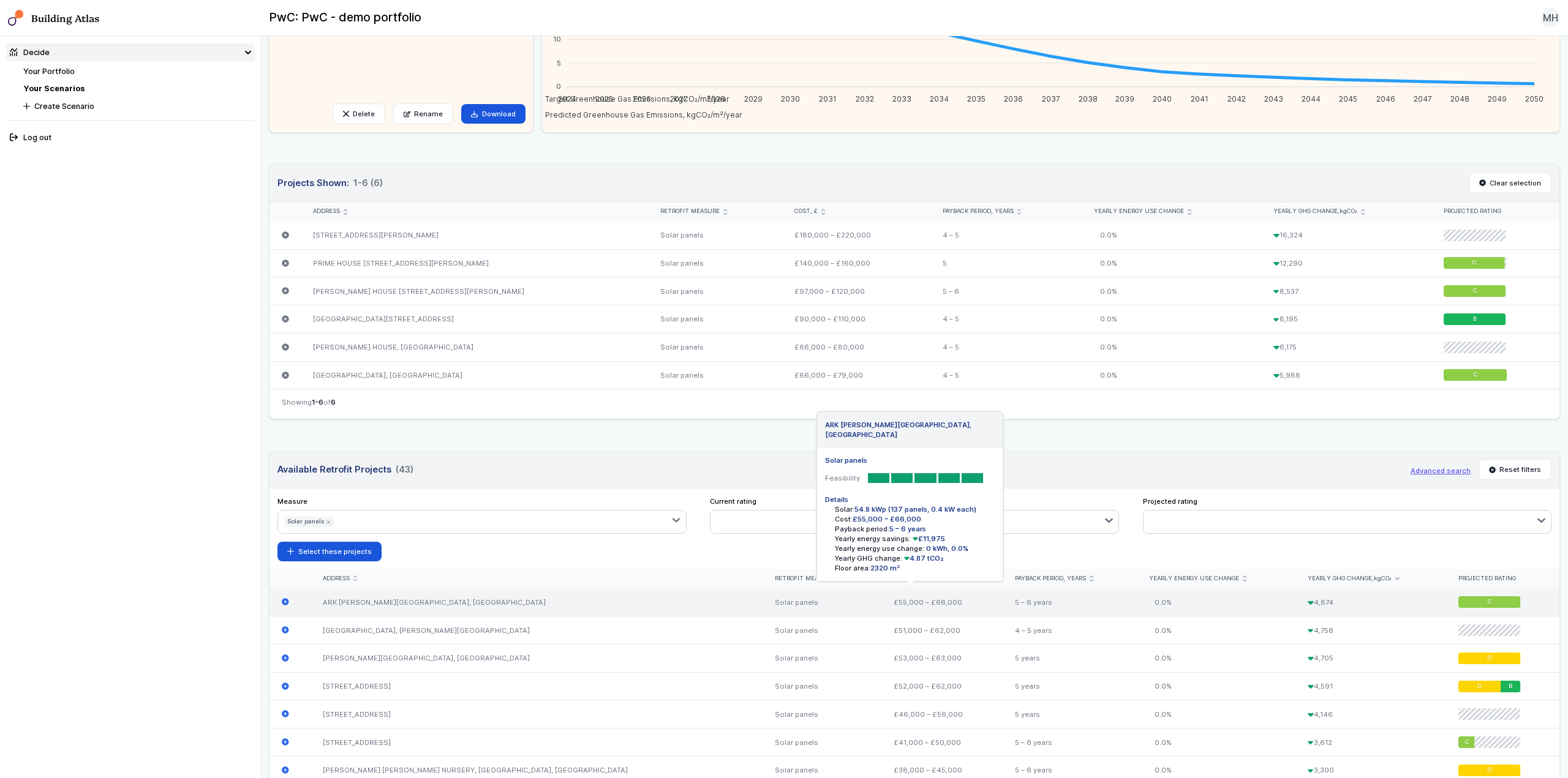
click at [284, 603] on icon "submit" at bounding box center [285, 602] width 7 height 7
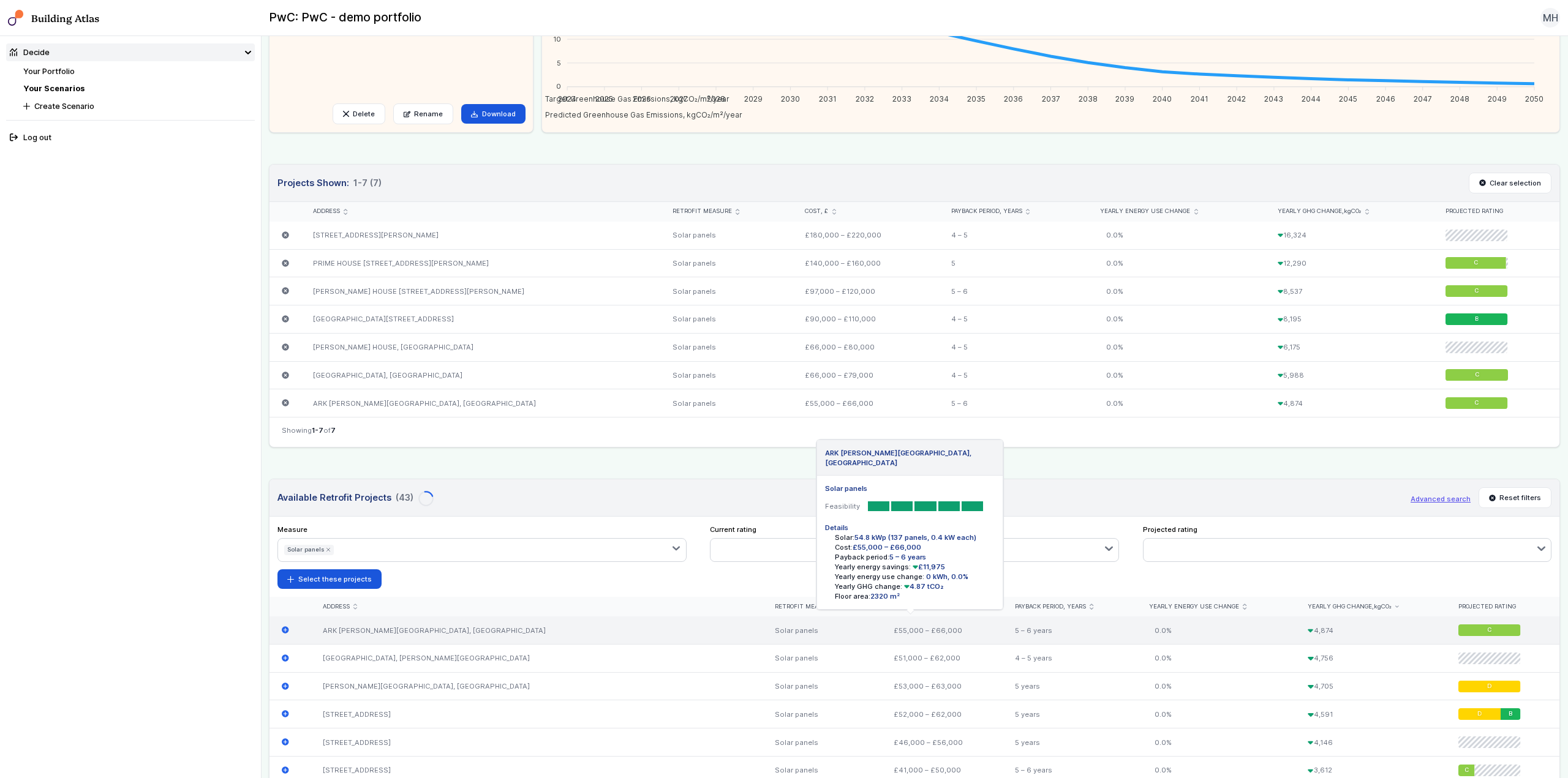
click at [284, 629] on icon "submit" at bounding box center [285, 630] width 7 height 7
click at [284, 632] on icon "submit" at bounding box center [285, 630] width 7 height 7
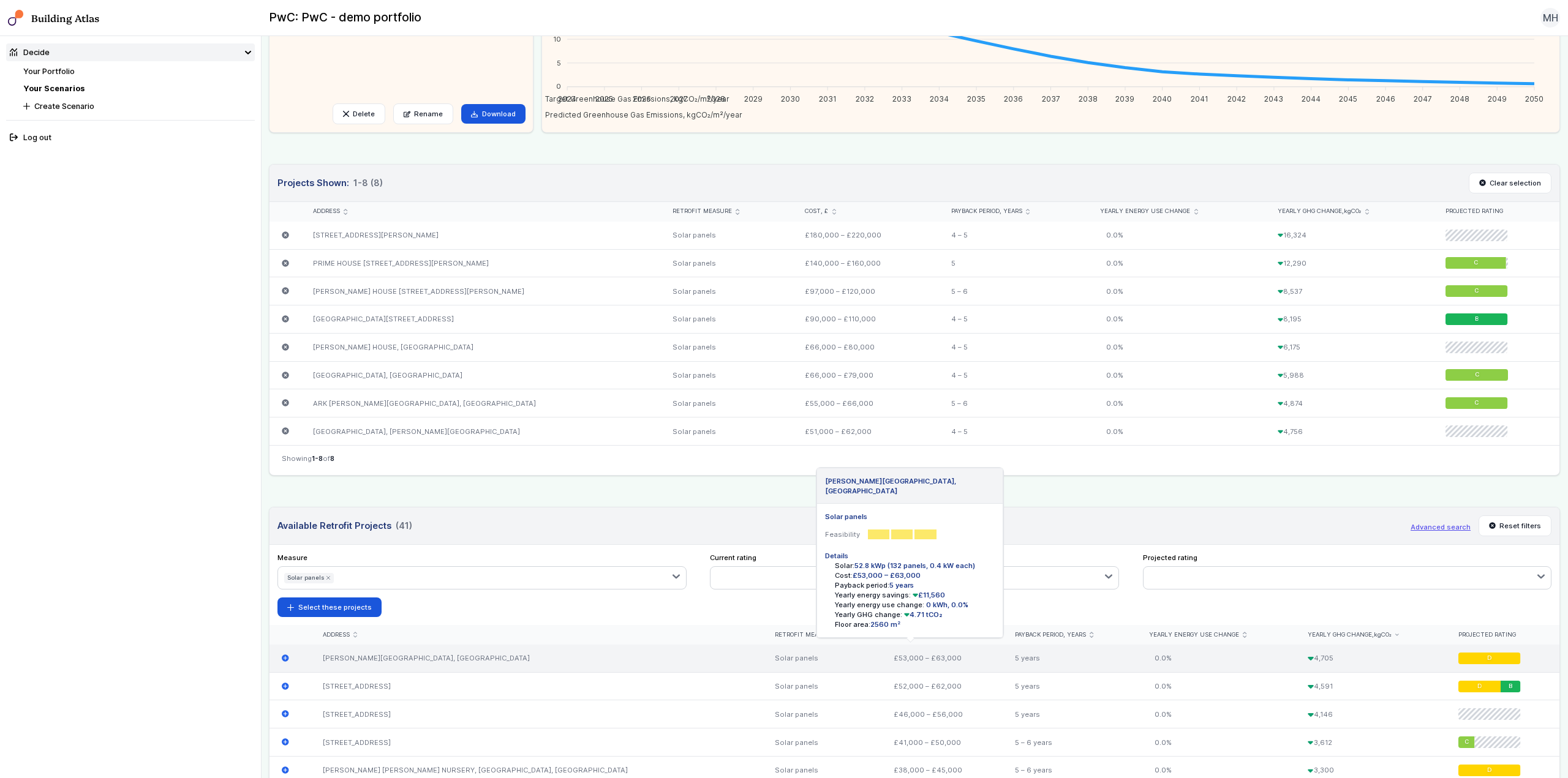
click at [284, 659] on icon "submit" at bounding box center [285, 658] width 7 height 7
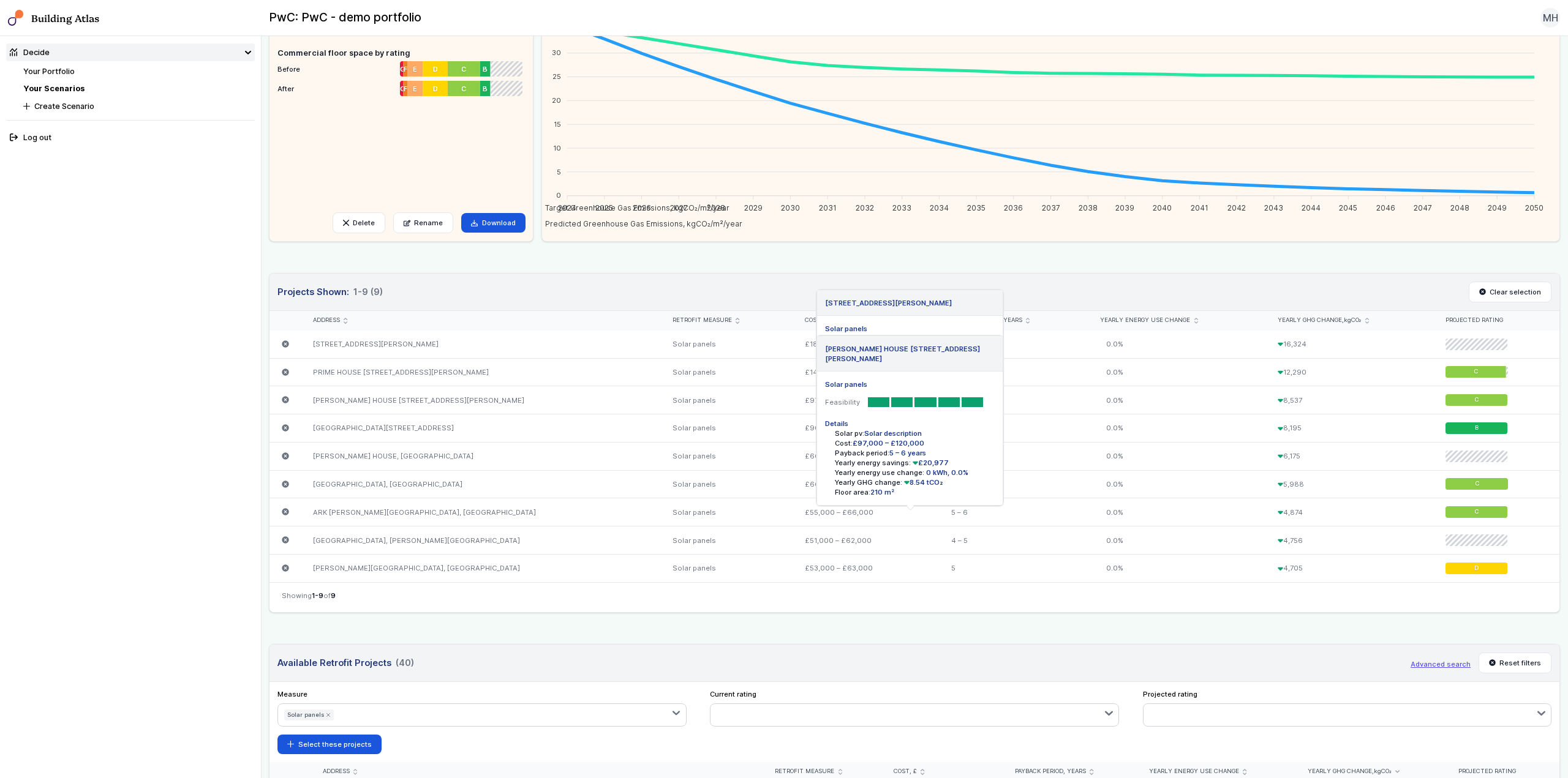
scroll to position [0, 0]
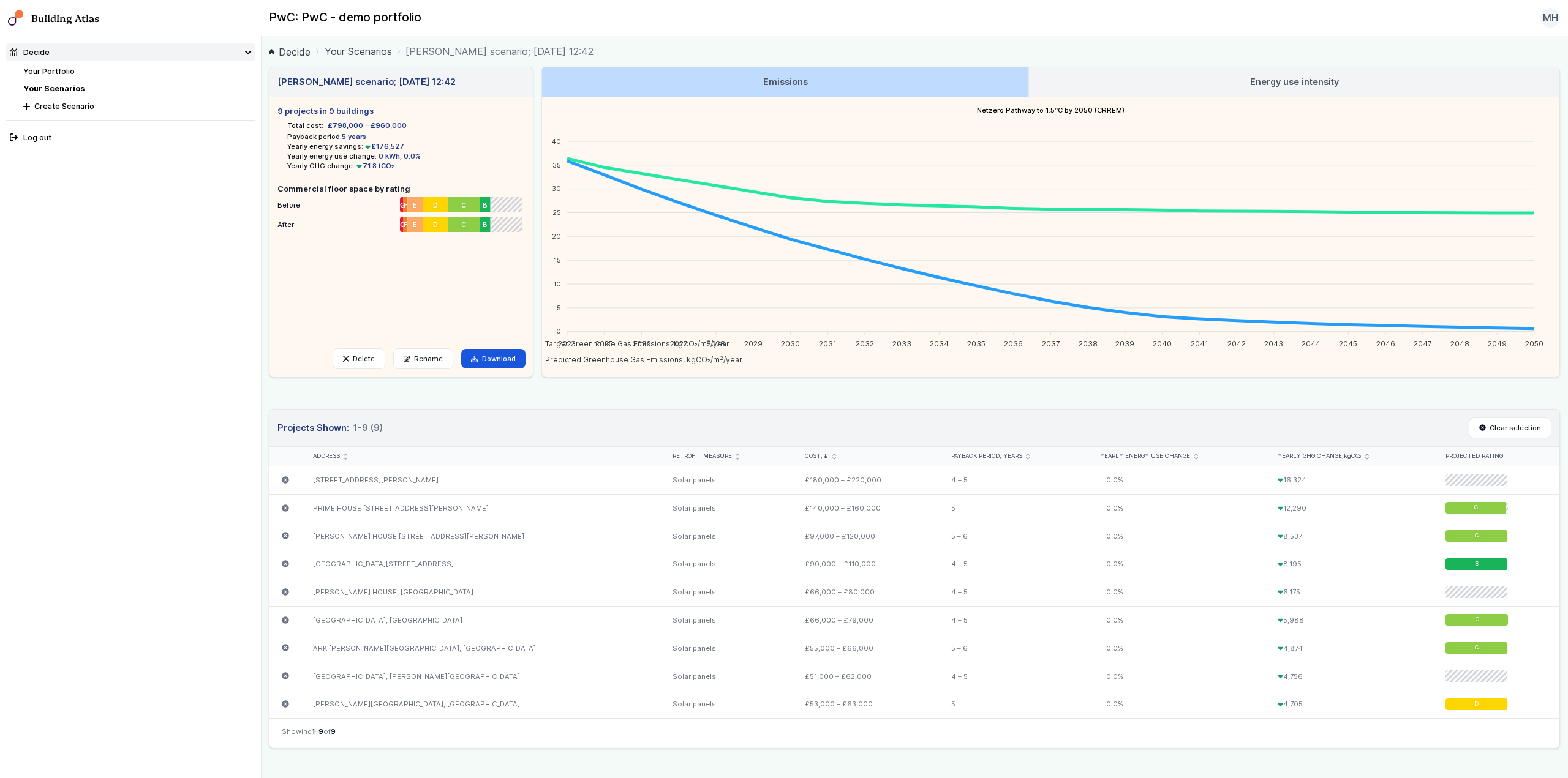
click at [64, 72] on link "Your Portfolio" at bounding box center [48, 71] width 51 height 10
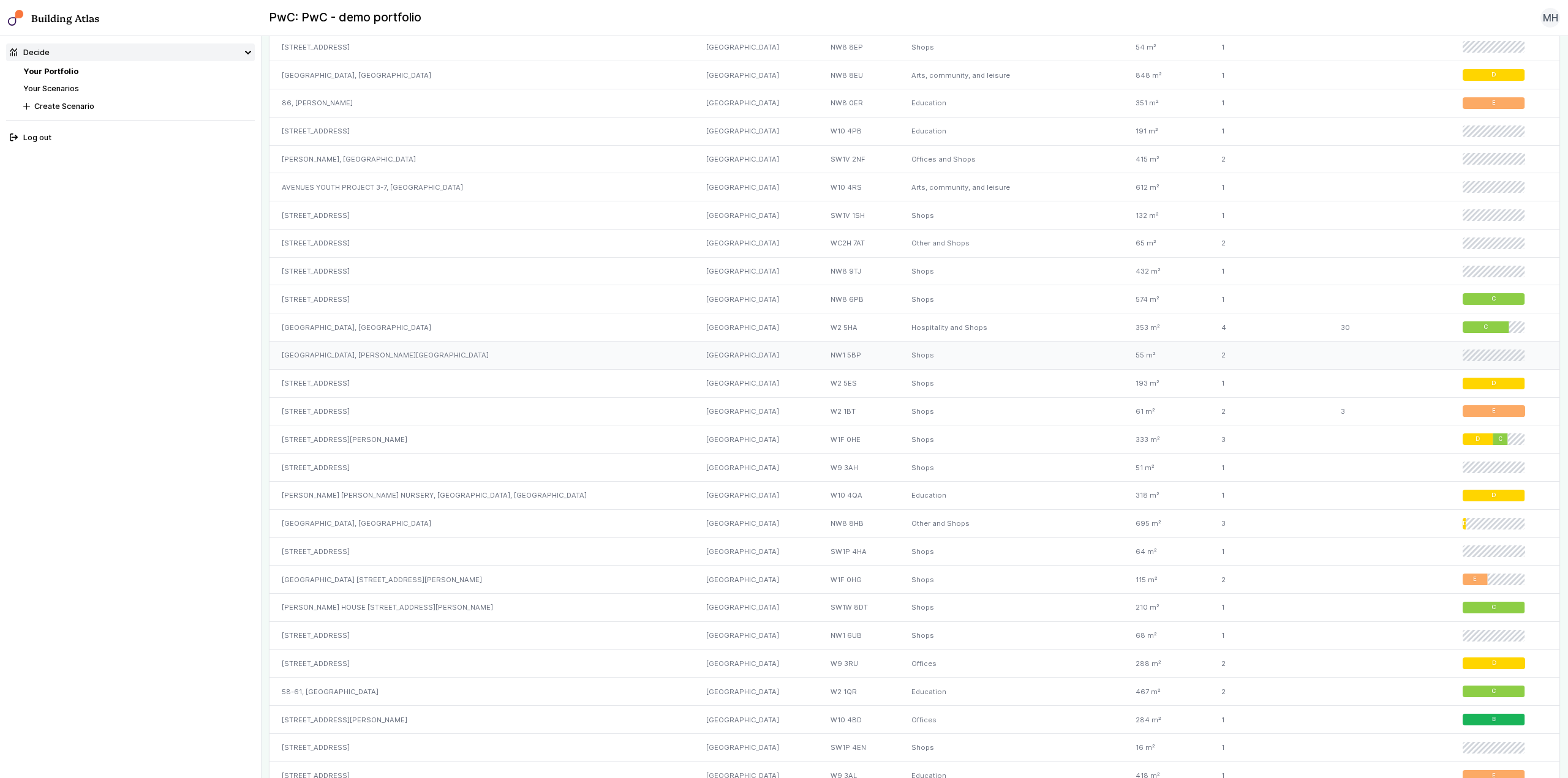
scroll to position [980, 0]
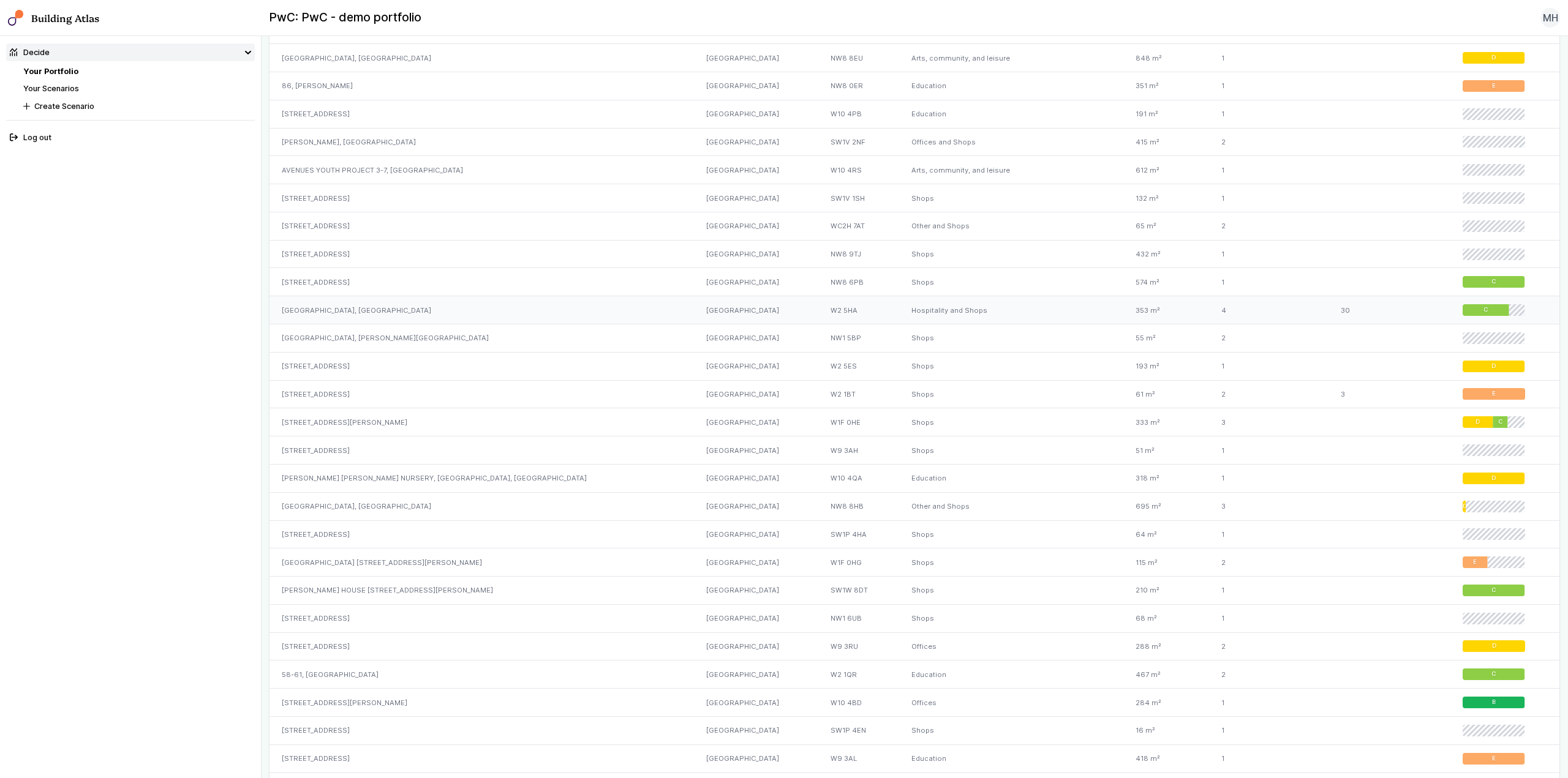
click at [534, 318] on div "[GEOGRAPHIC_DATA], [GEOGRAPHIC_DATA]" at bounding box center [481, 310] width 424 height 29
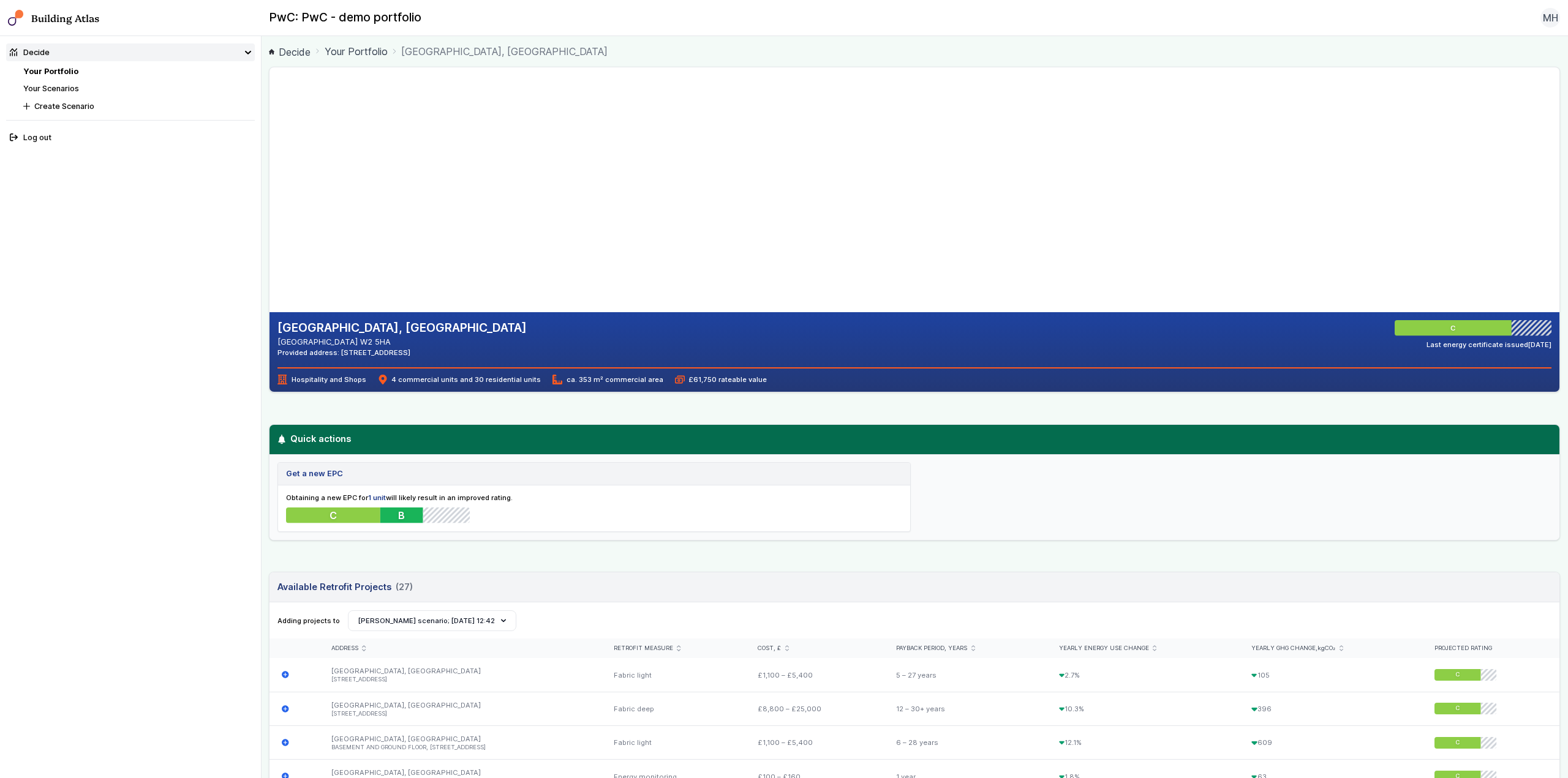
drag, startPoint x: 538, startPoint y: 211, endPoint x: 495, endPoint y: 216, distance: 43.3
click at [269, 216] on gmp-map-3d at bounding box center [269, 190] width 0 height 245
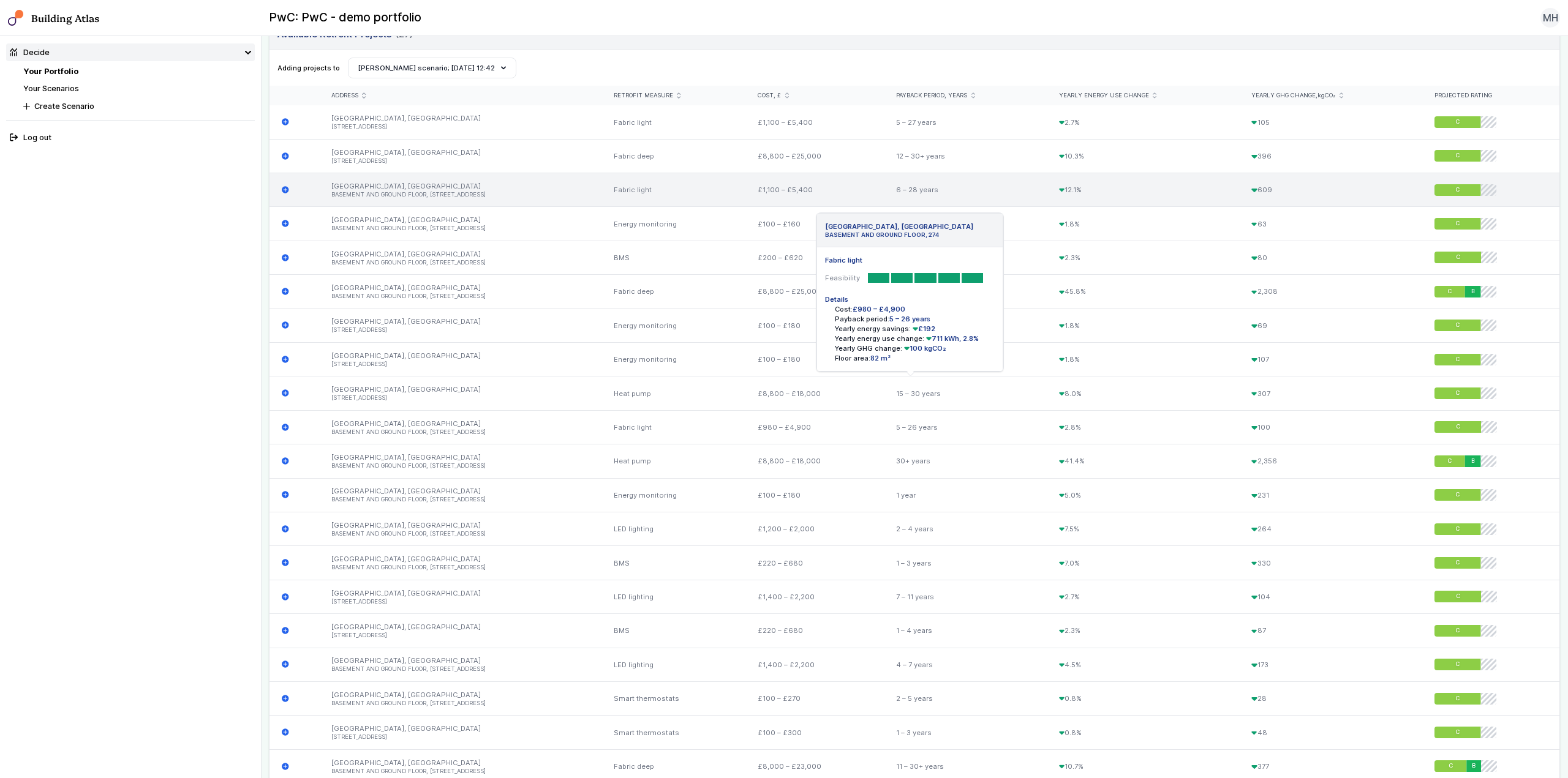
scroll to position [613, 0]
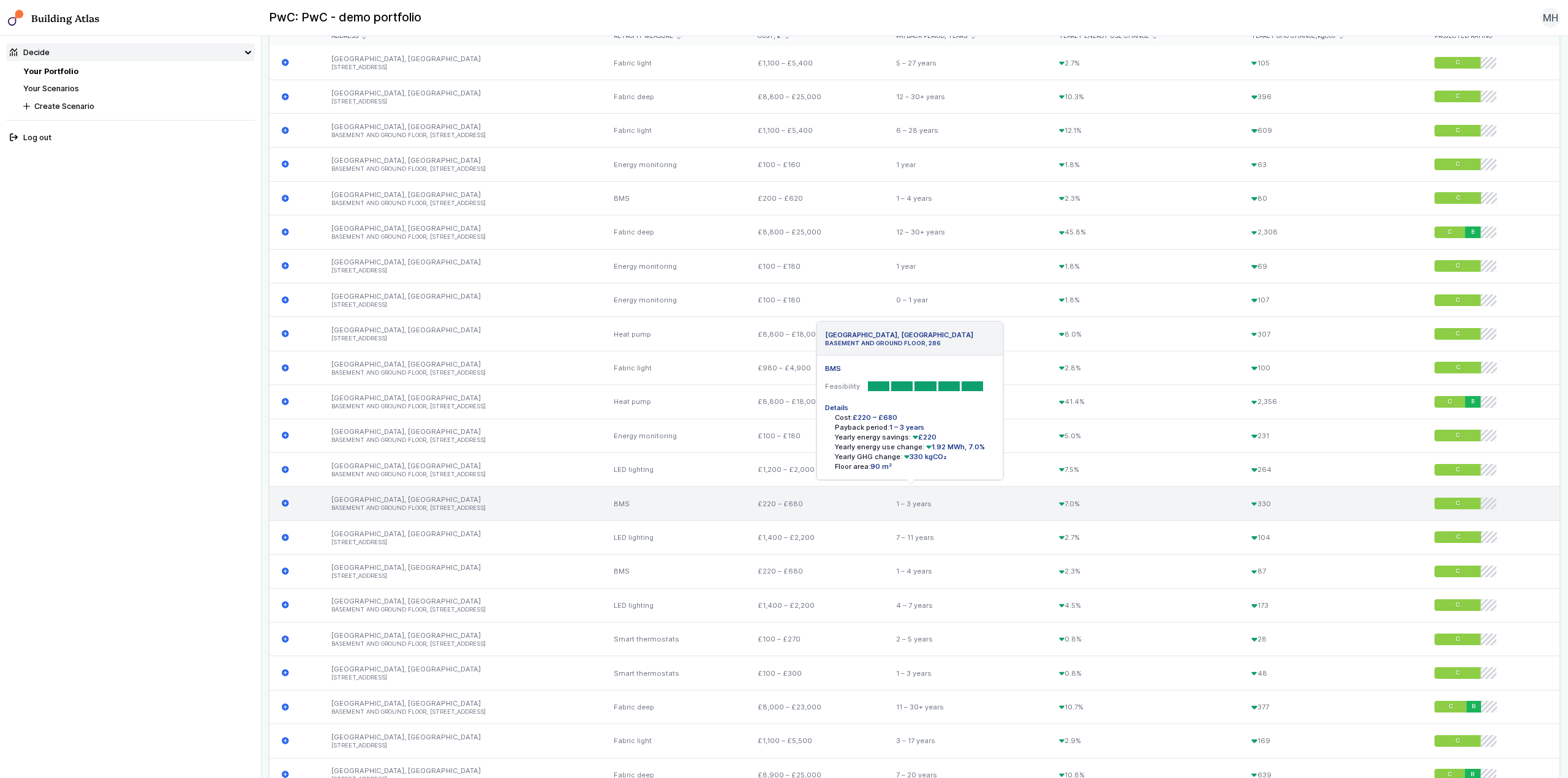
click at [486, 499] on div "[GEOGRAPHIC_DATA], [GEOGRAPHIC_DATA] BASEMENT AND GROUND FLOOR, [STREET_ADDRESS]" at bounding box center [461, 504] width 282 height 34
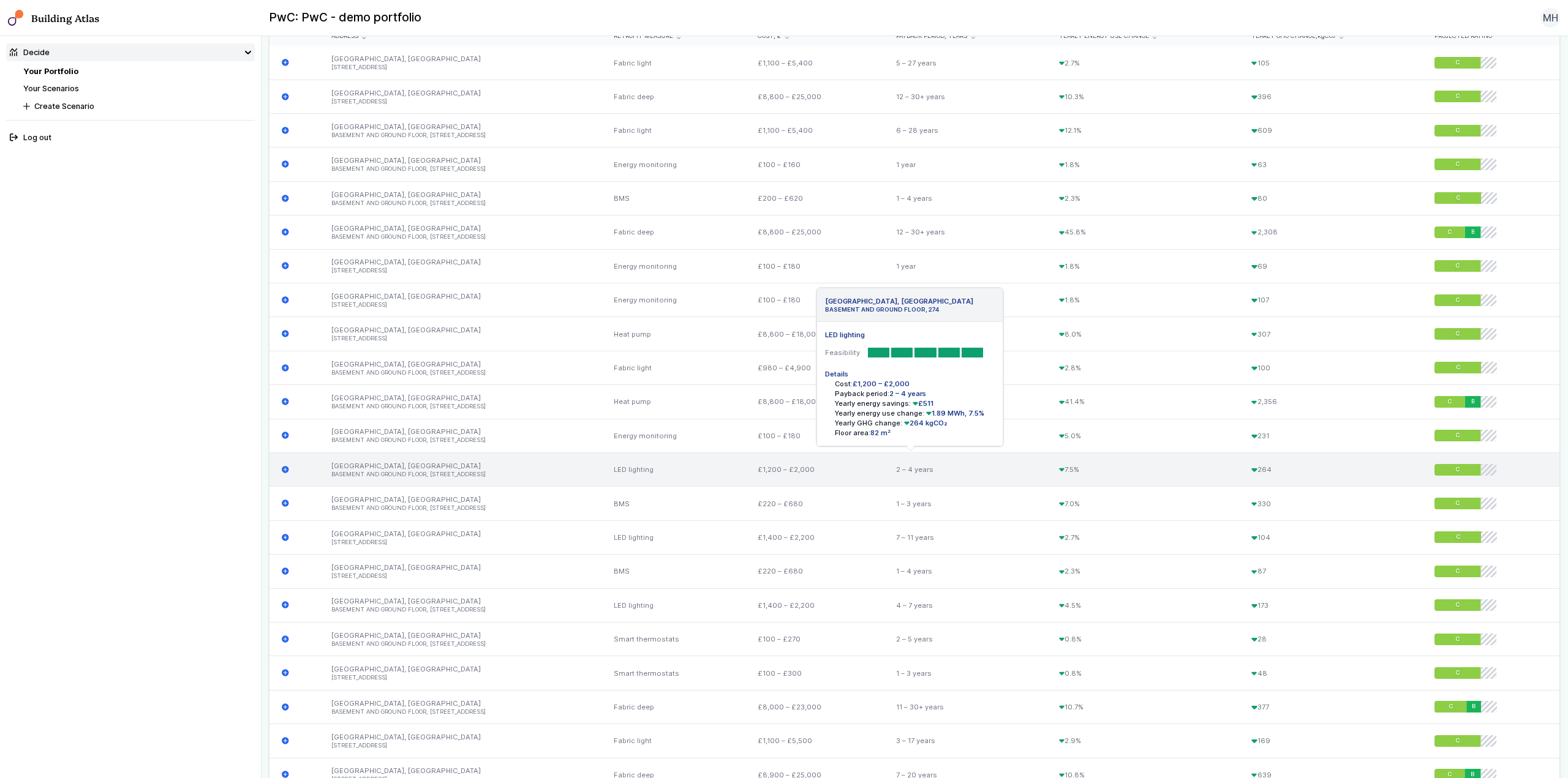
click at [284, 472] on icon "submit" at bounding box center [285, 469] width 7 height 7
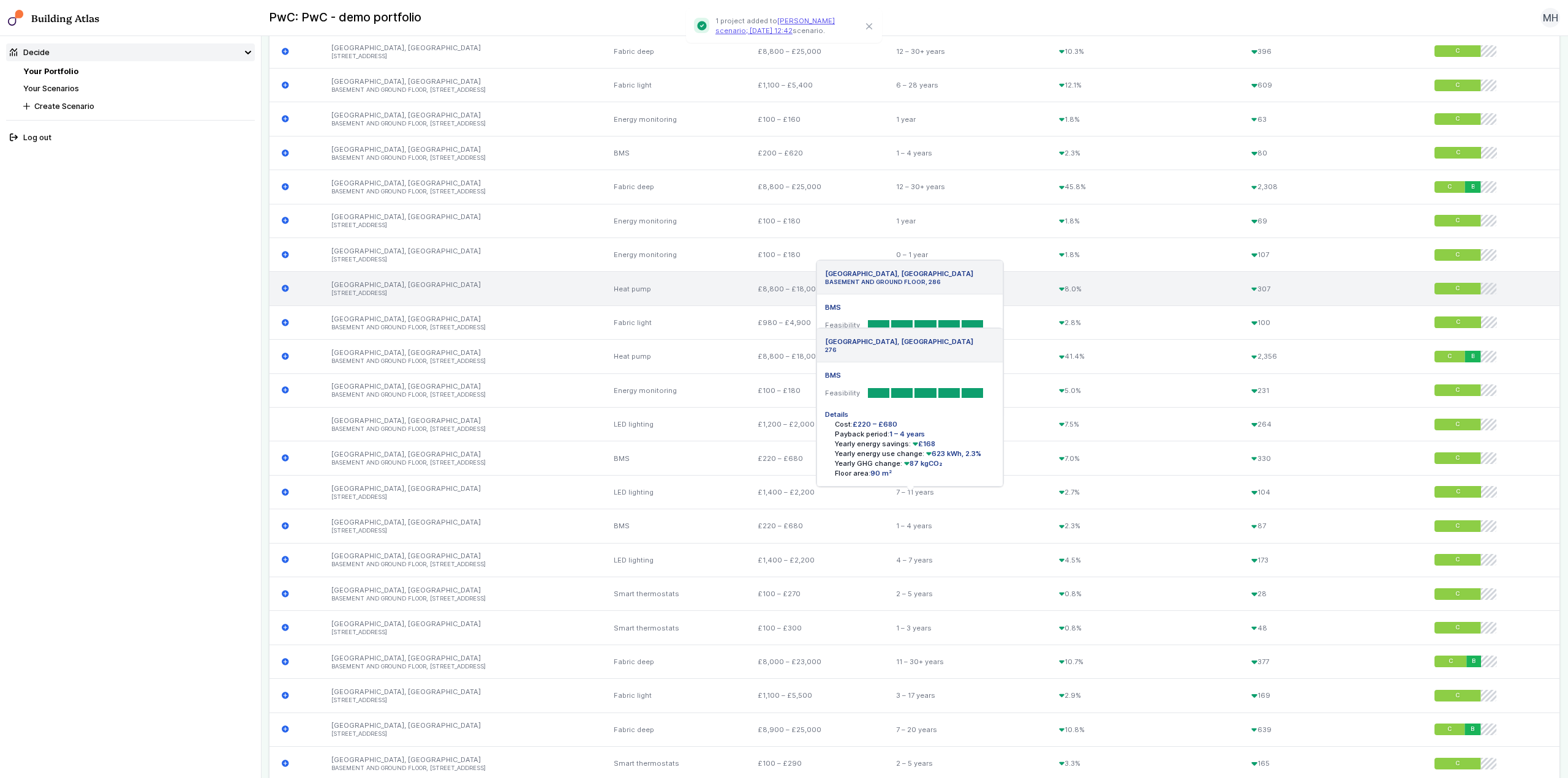
scroll to position [673, 0]
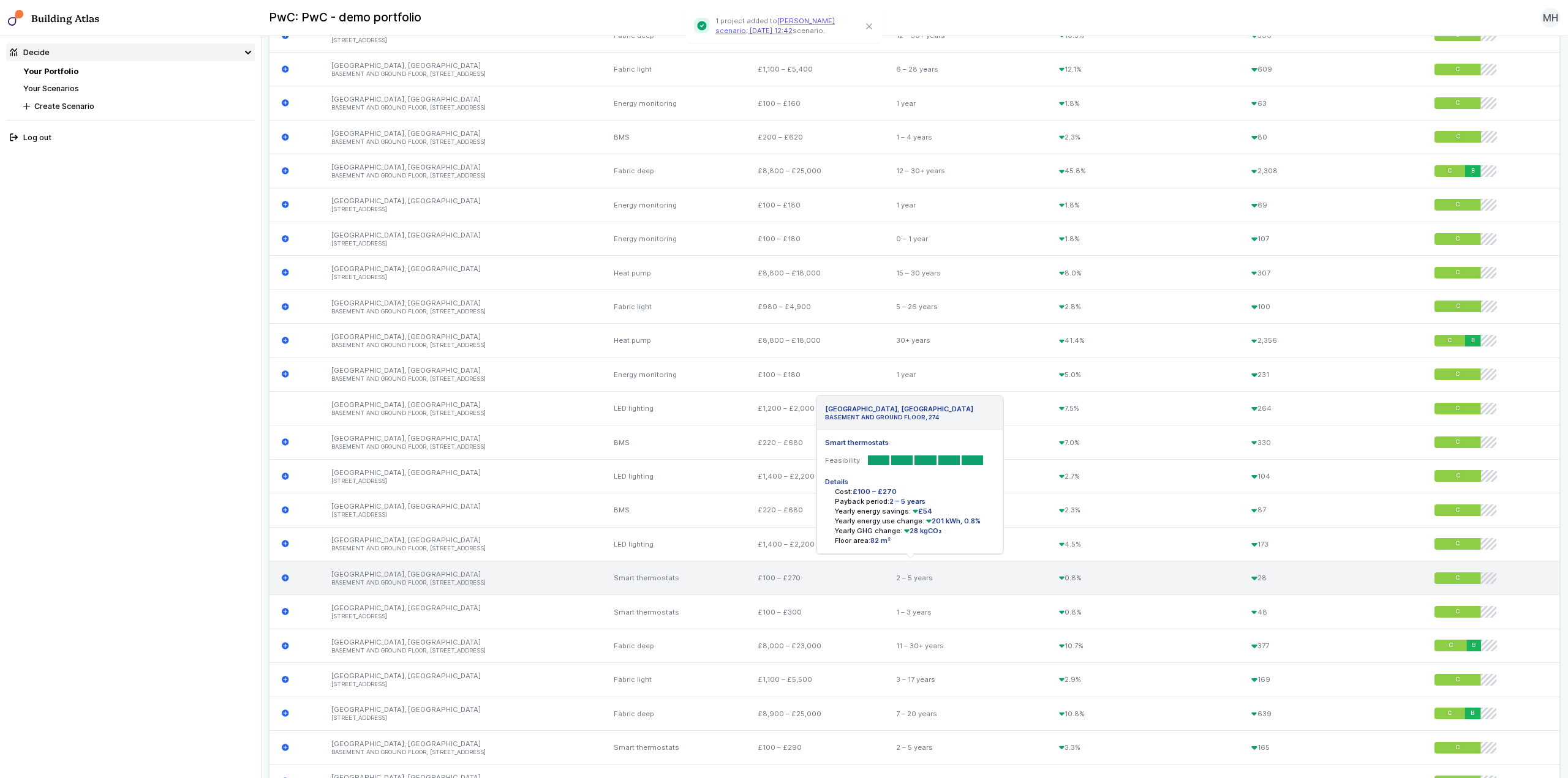
click at [653, 582] on div "Smart thermostats" at bounding box center [674, 577] width 144 height 34
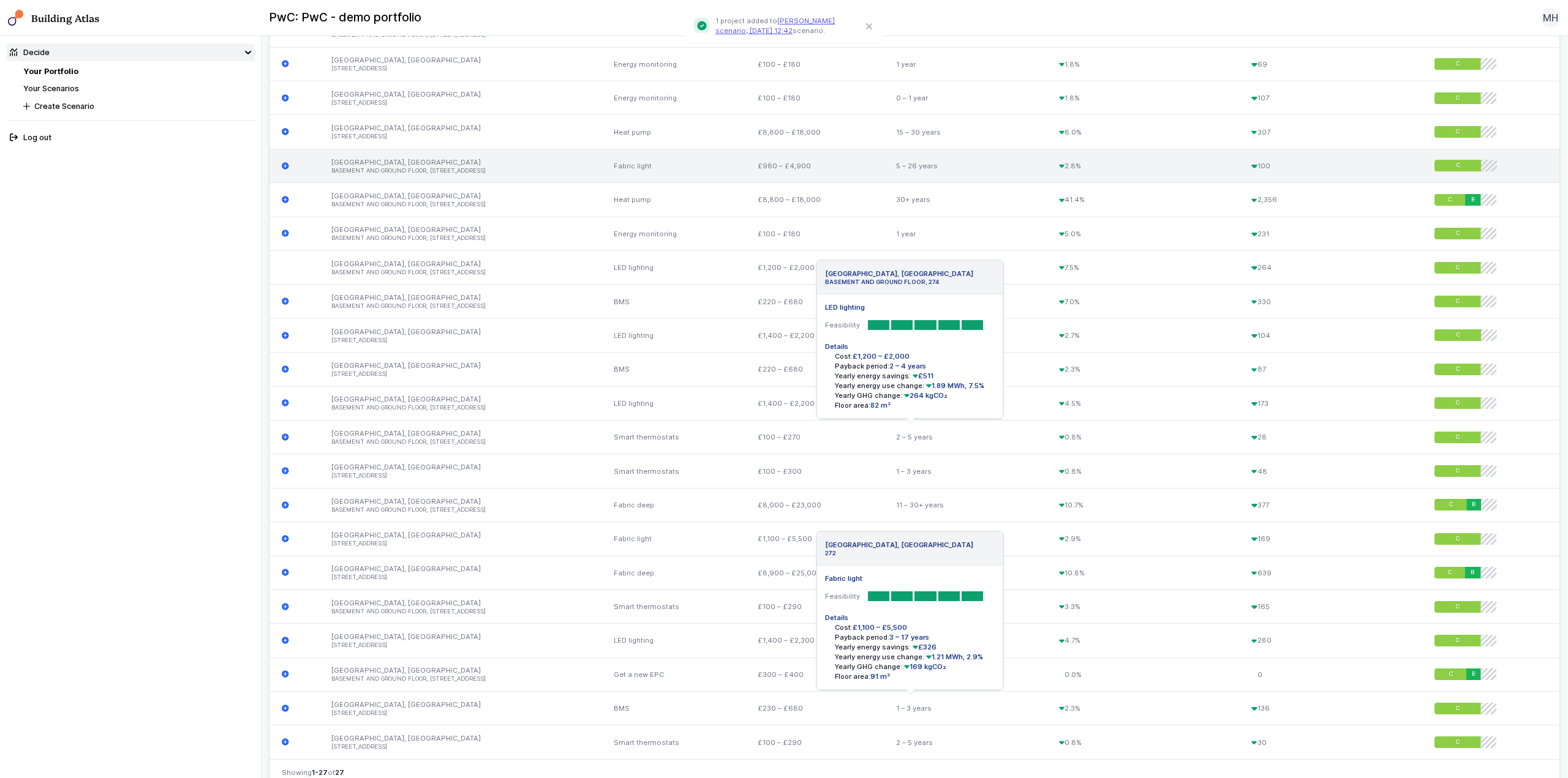
scroll to position [613, 0]
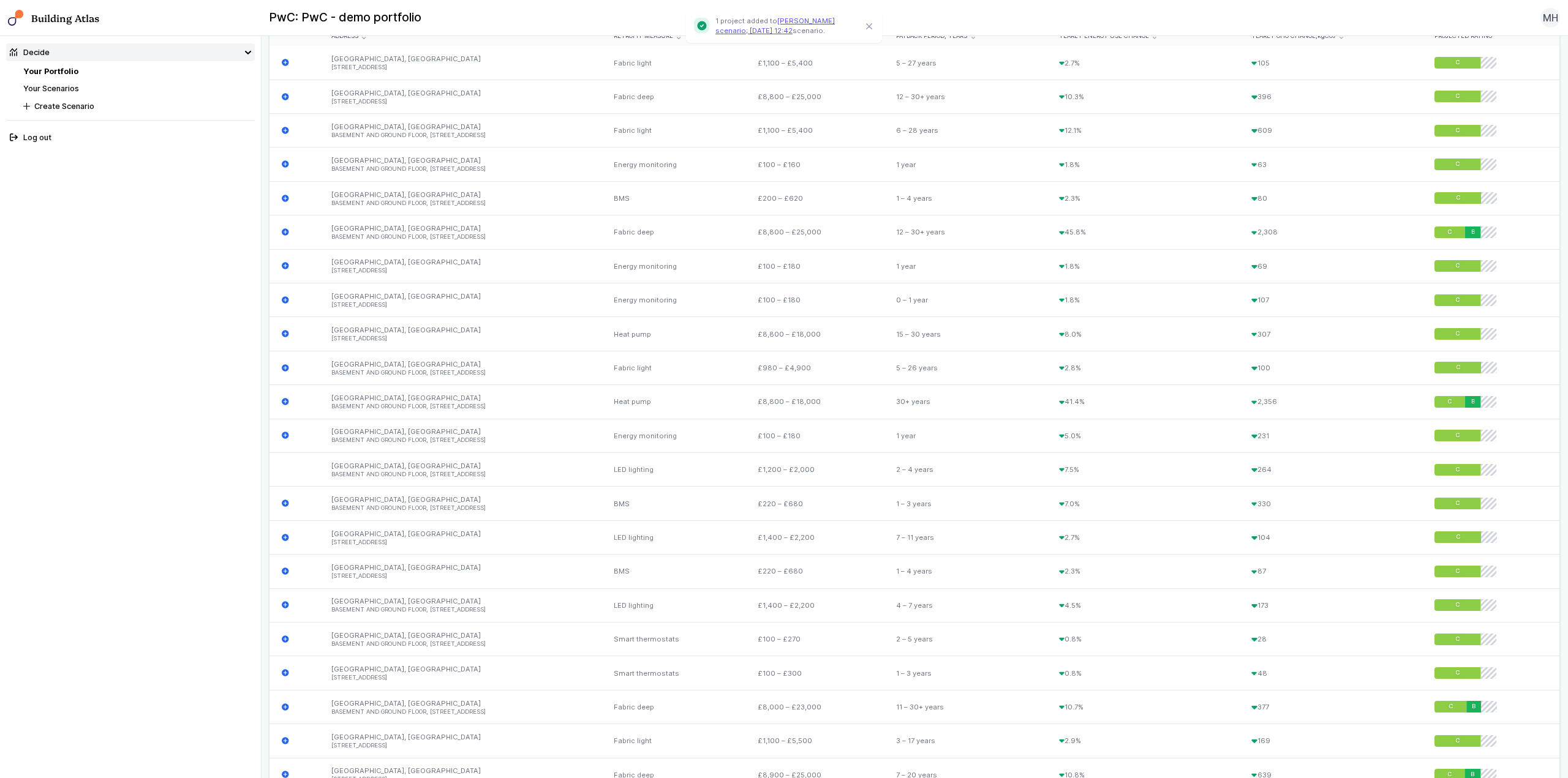
click at [66, 87] on link "Your Scenarios" at bounding box center [51, 88] width 55 height 10
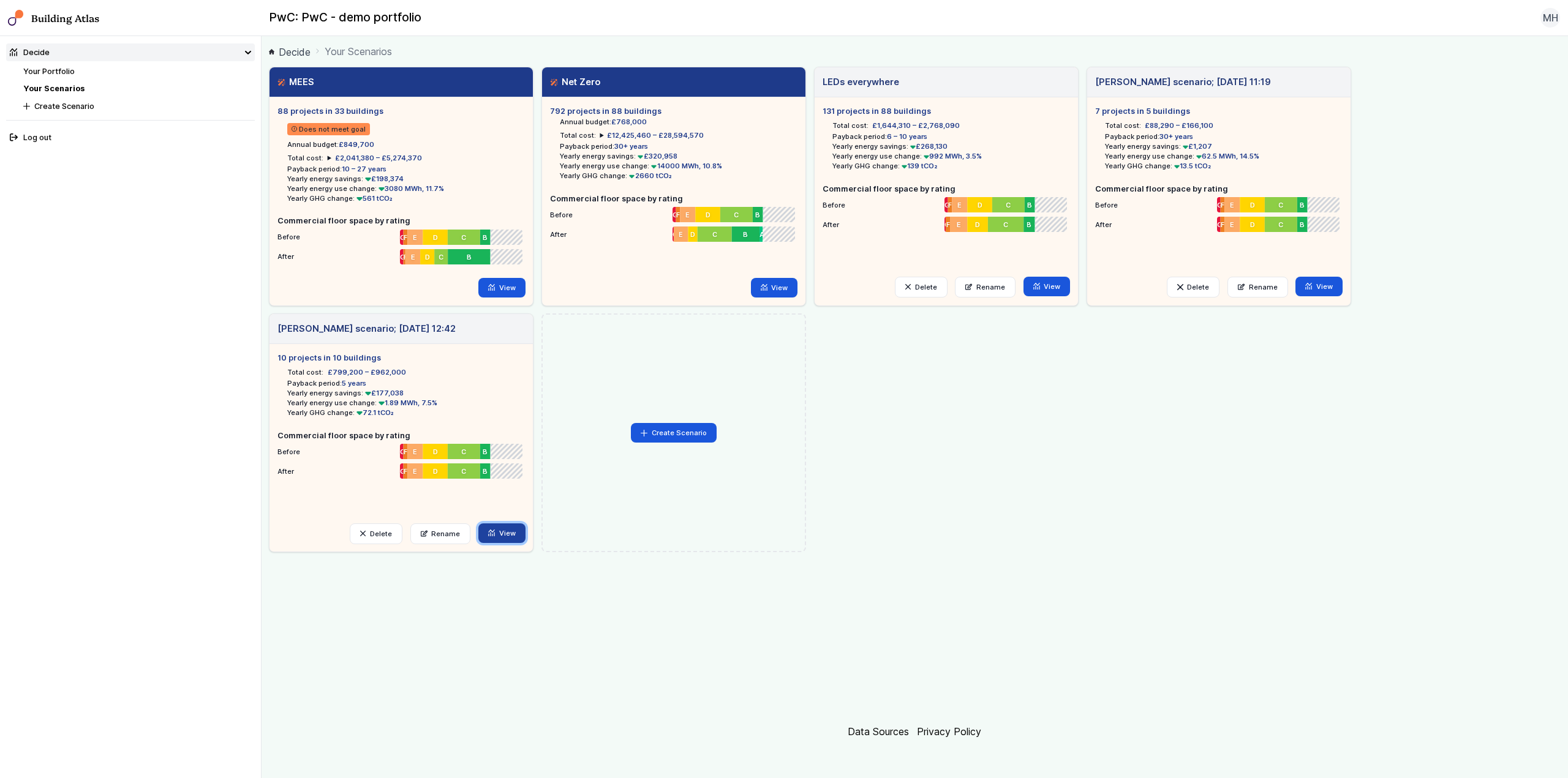
click at [498, 530] on link "View" at bounding box center [502, 533] width 47 height 20
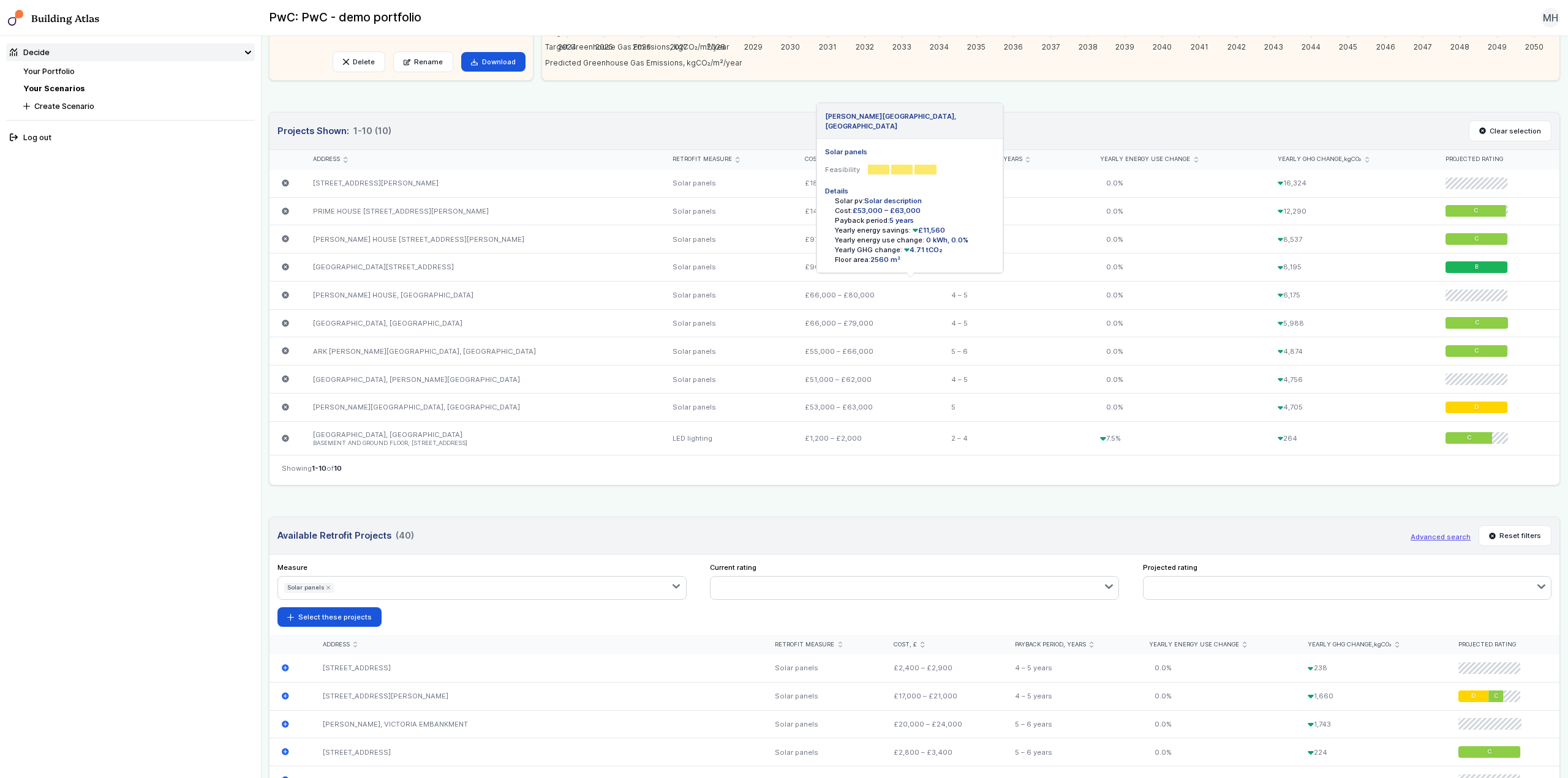
scroll to position [428, 0]
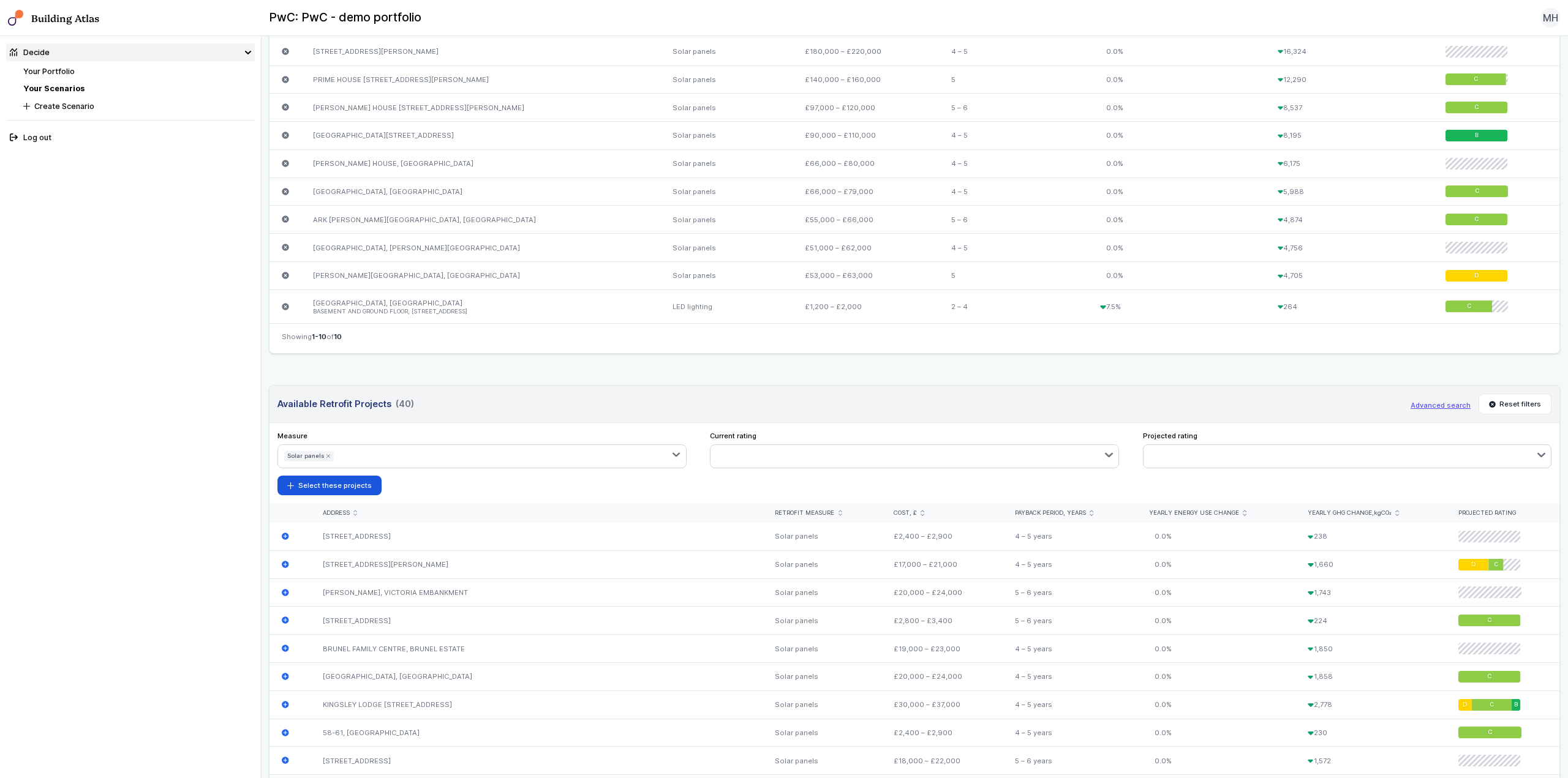
click at [1423, 408] on button "Advanced search" at bounding box center [1441, 405] width 60 height 10
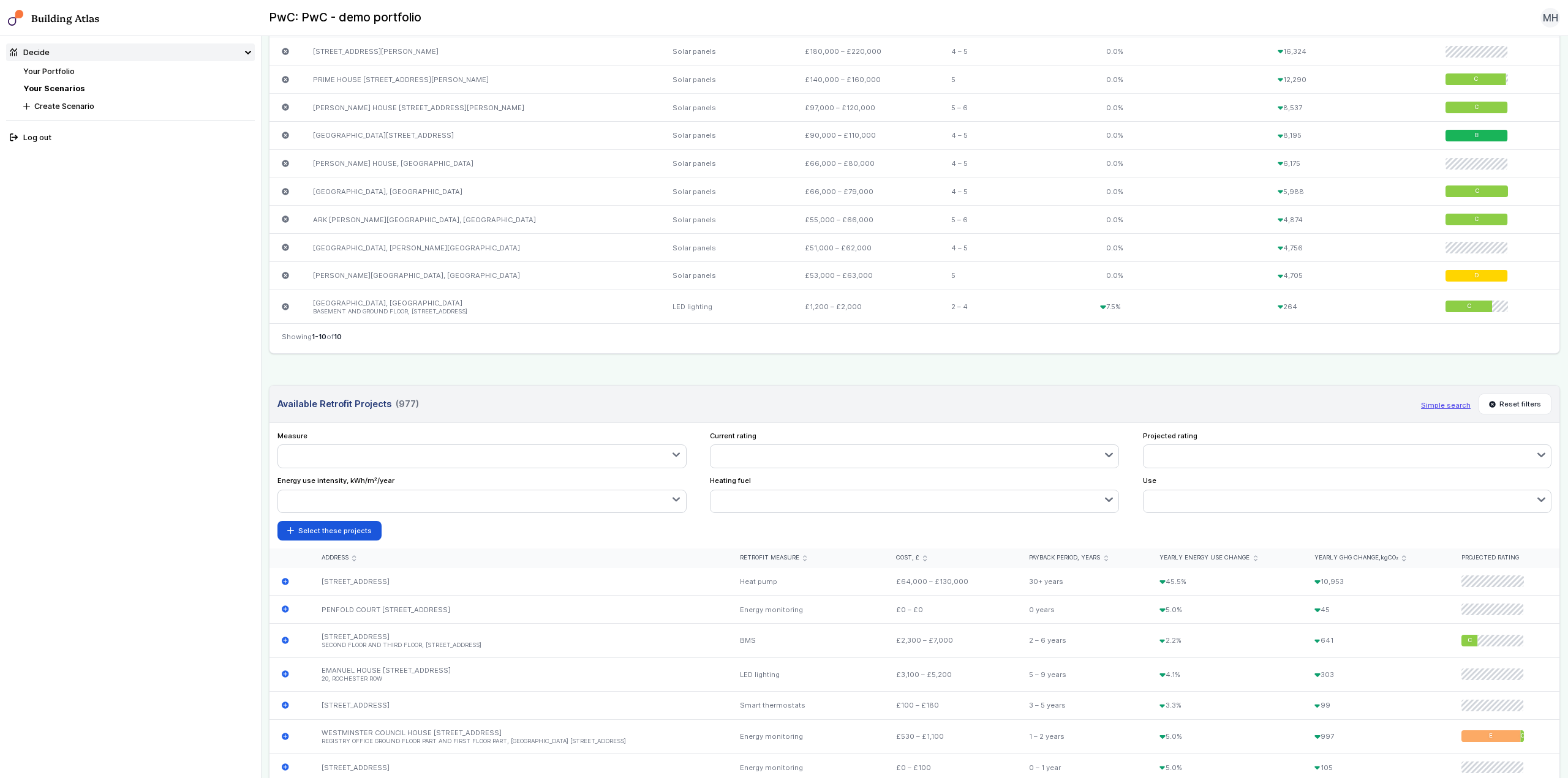
scroll to position [123, 0]
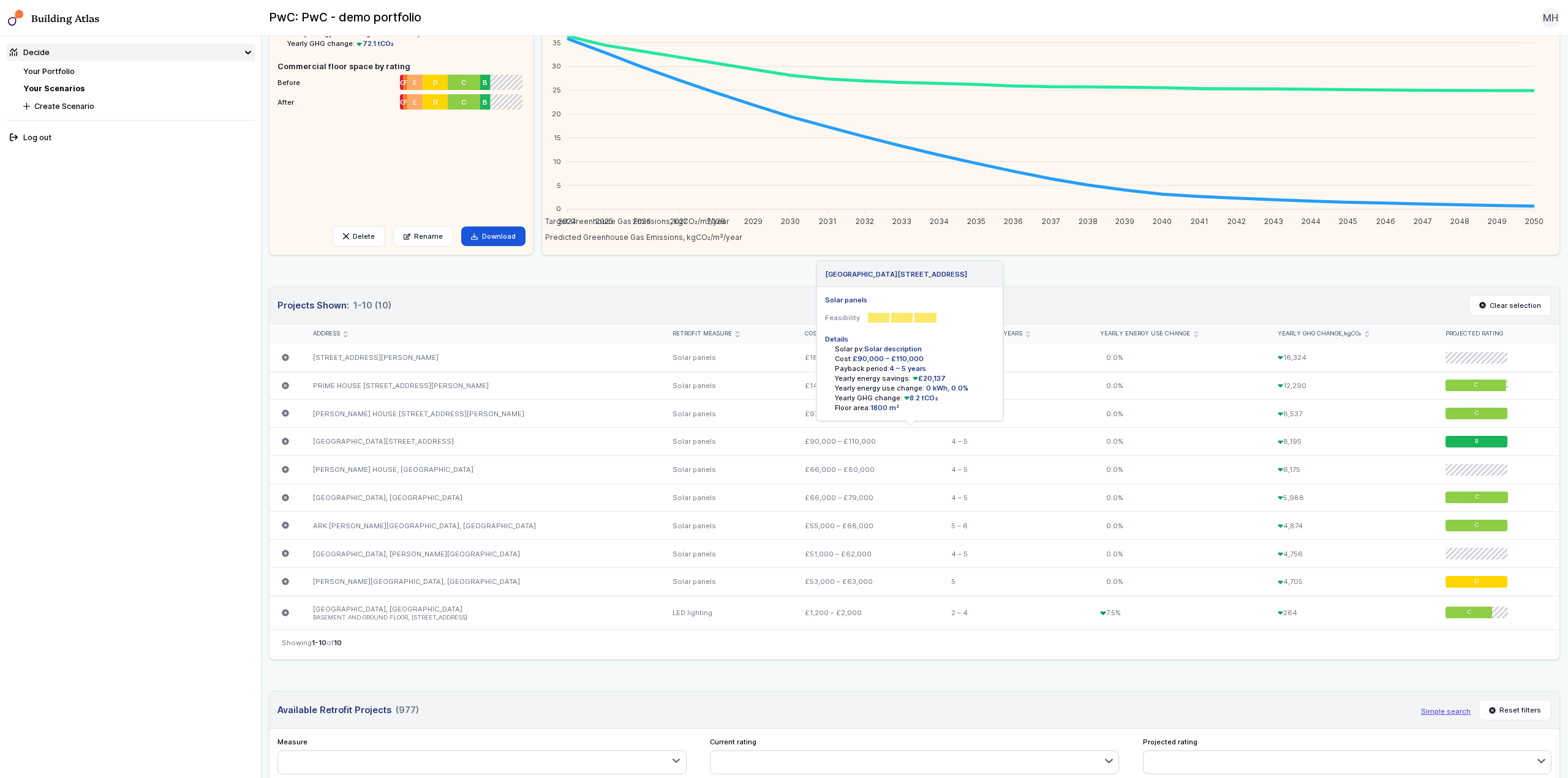
click at [160, 448] on nav "Decide Your Portfolio Your Scenarios Create Scenario Log out" at bounding box center [131, 408] width 261 height 743
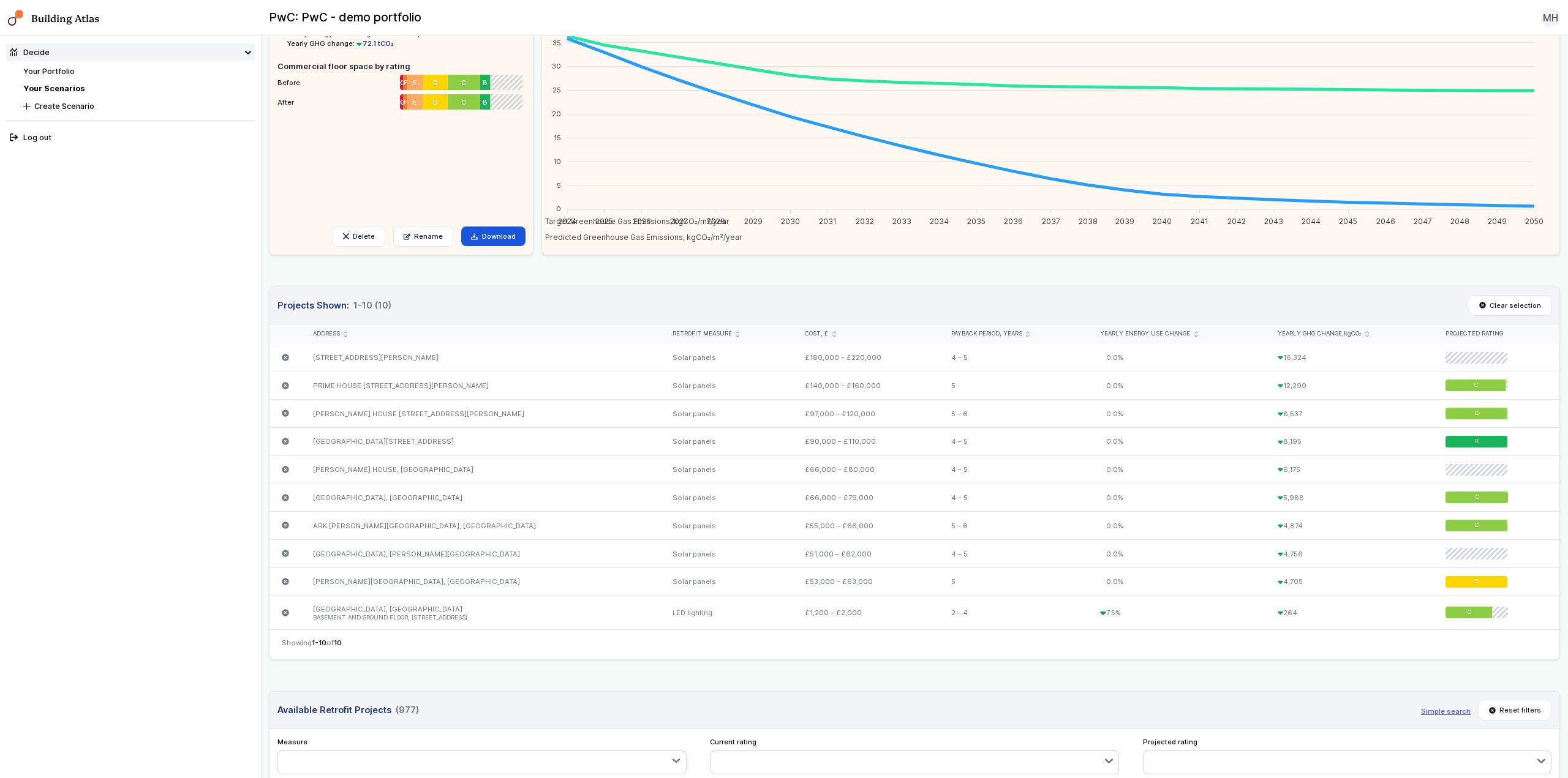
click at [52, 71] on link "Your Portfolio" at bounding box center [48, 71] width 51 height 10
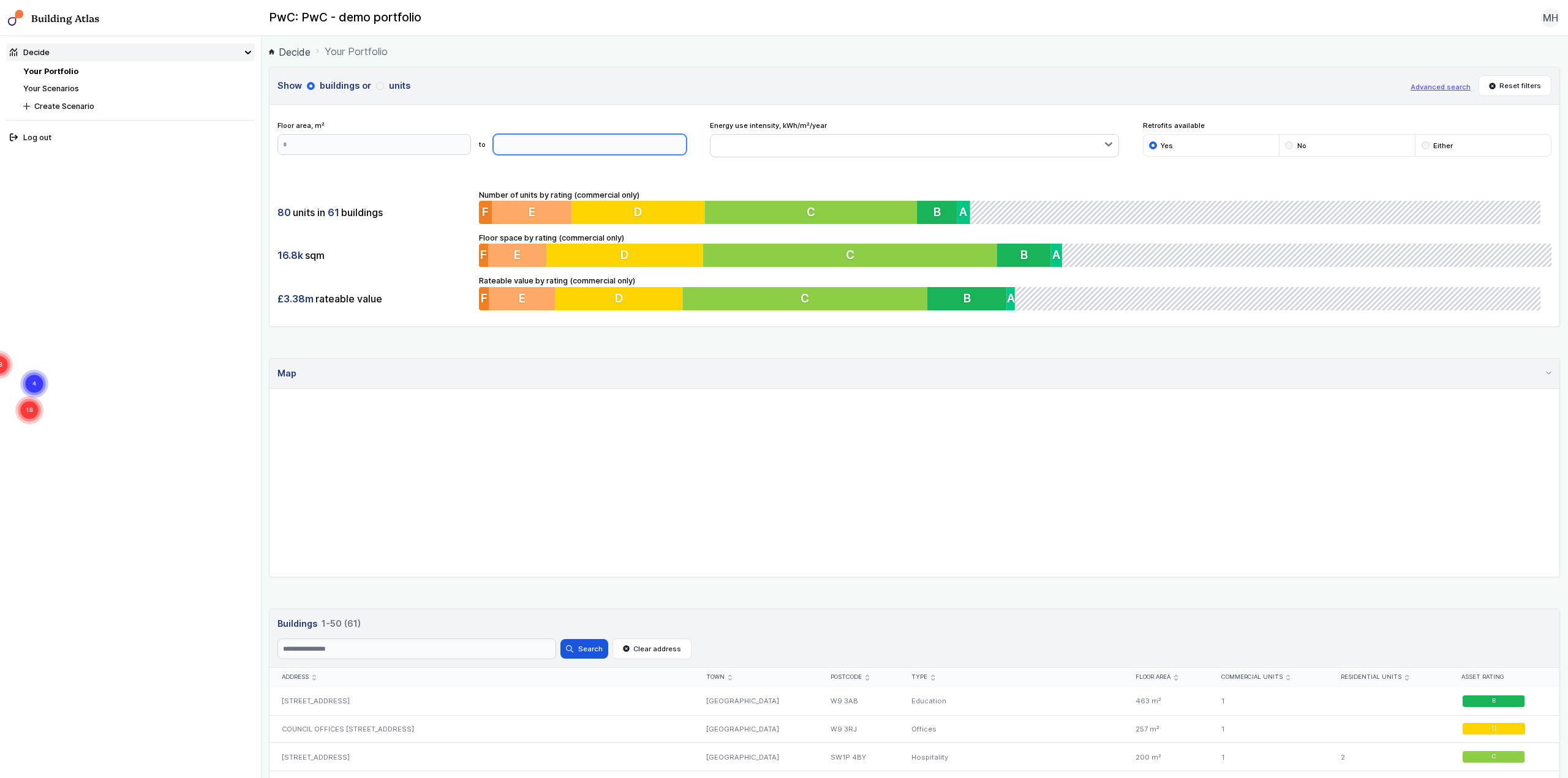
drag, startPoint x: 558, startPoint y: 150, endPoint x: 535, endPoint y: 149, distance: 23.0
click at [531, 149] on input "****" at bounding box center [590, 145] width 194 height 21
click button "Update" at bounding box center [0, 0] width 0 height 0
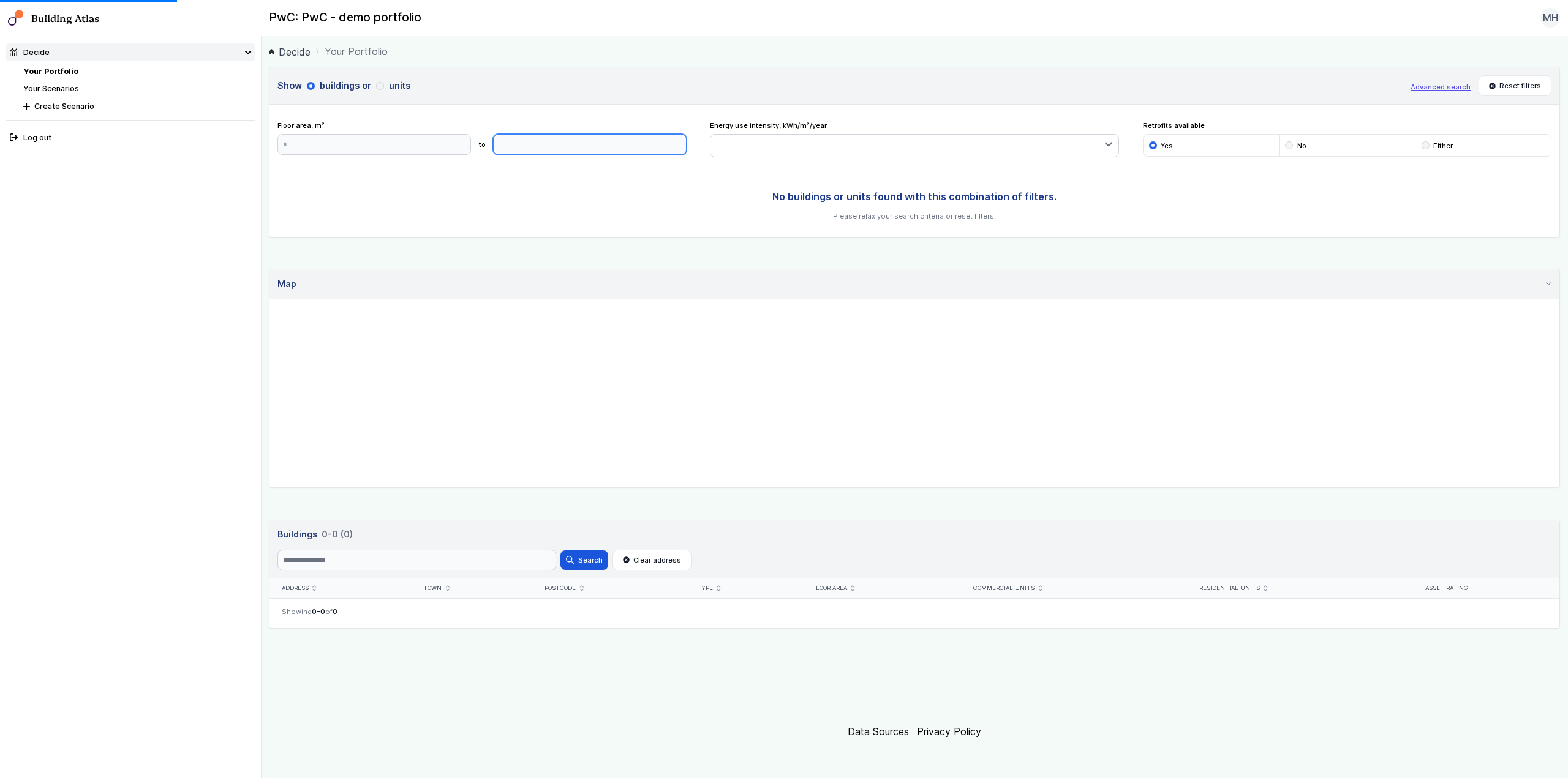
type input "*****"
click button "Update" at bounding box center [0, 0] width 0 height 0
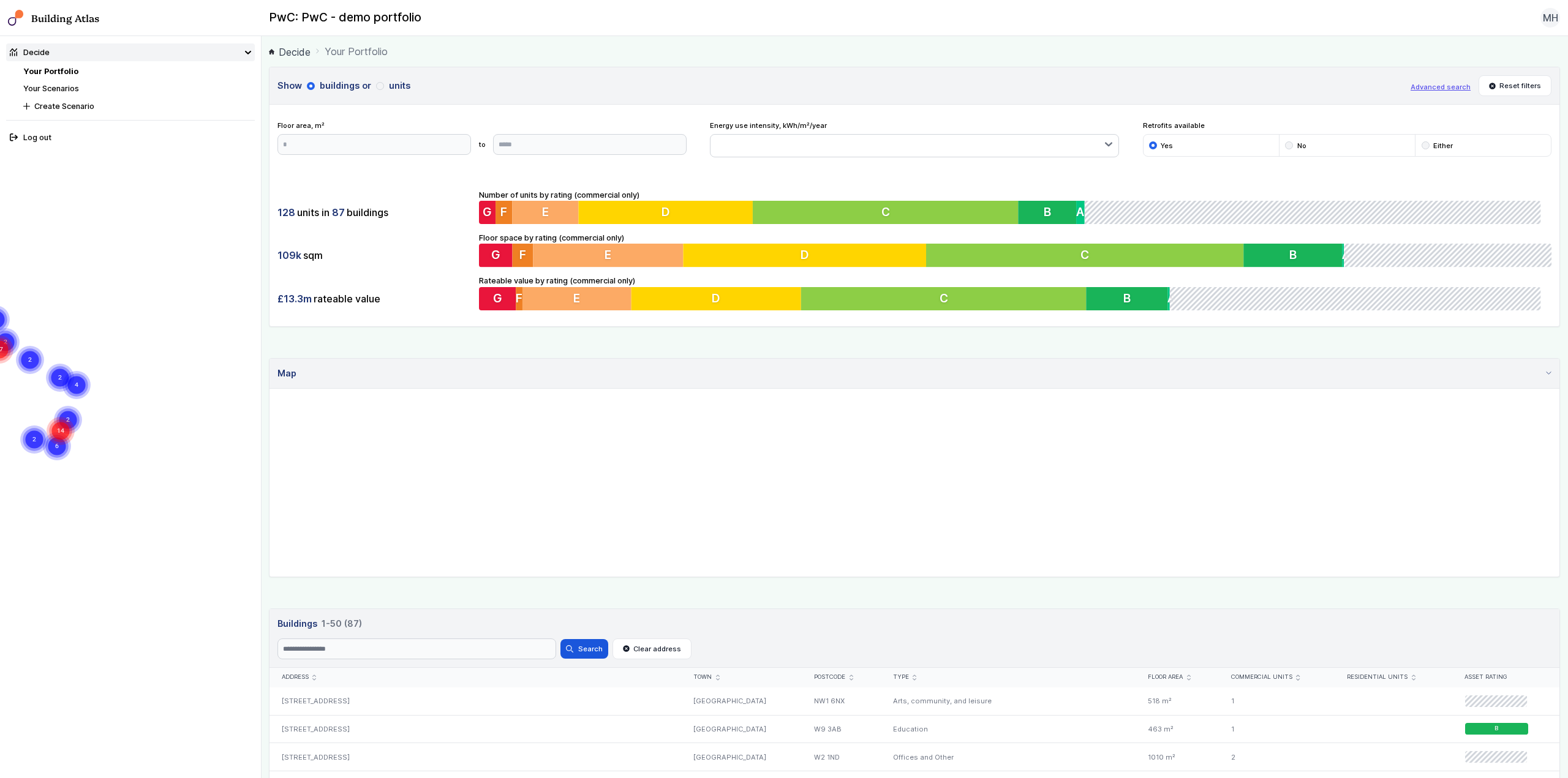
click at [584, 68] on header "Show buildings or units Advanced search Reset filters" at bounding box center [914, 86] width 1290 height 37
click at [665, 67] on main "Decide Your Portfolio Show buildings or units Advanced search Reset filters Flo…" at bounding box center [914, 408] width 1307 height 743
